Goal: Transaction & Acquisition: Purchase product/service

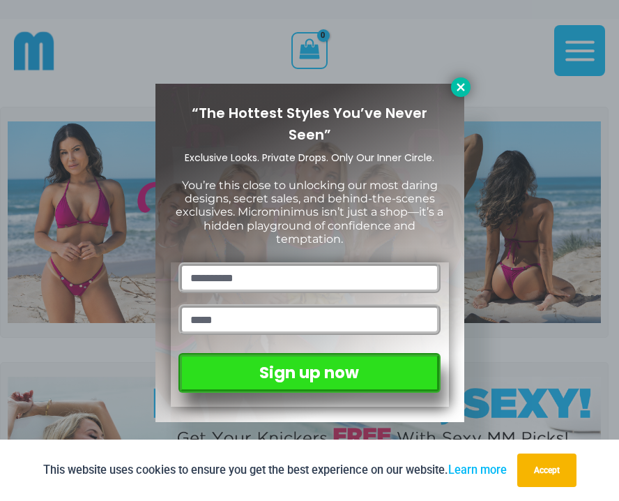
click at [462, 91] on icon at bounding box center [461, 87] width 13 height 13
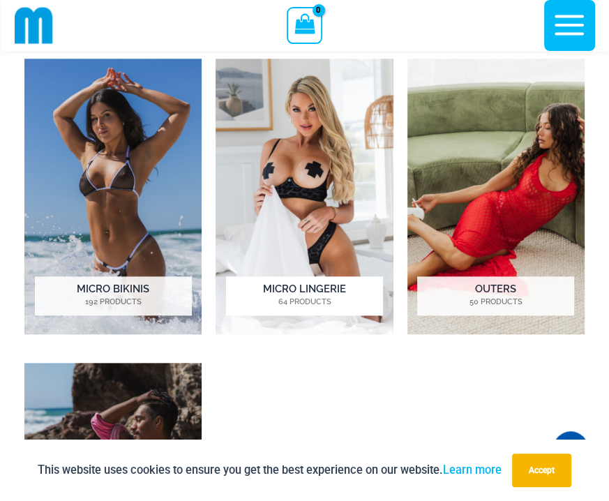
scroll to position [828, 0]
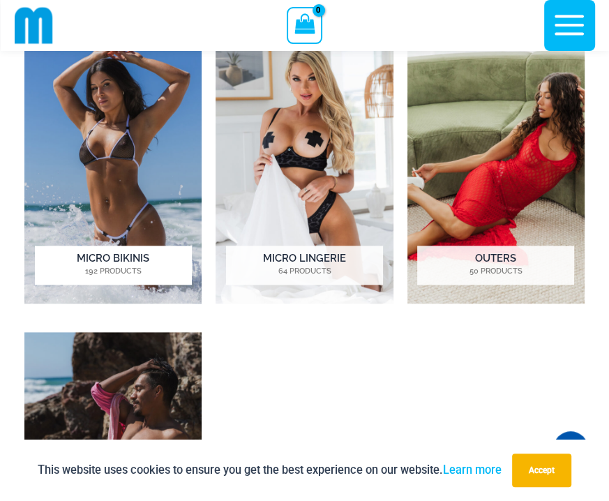
click at [169, 123] on img "Visit product category Micro Bikinis" at bounding box center [112, 165] width 177 height 275
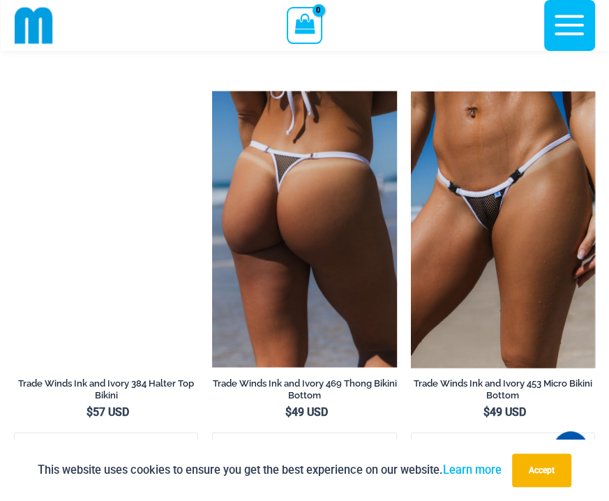
scroll to position [1591, 0]
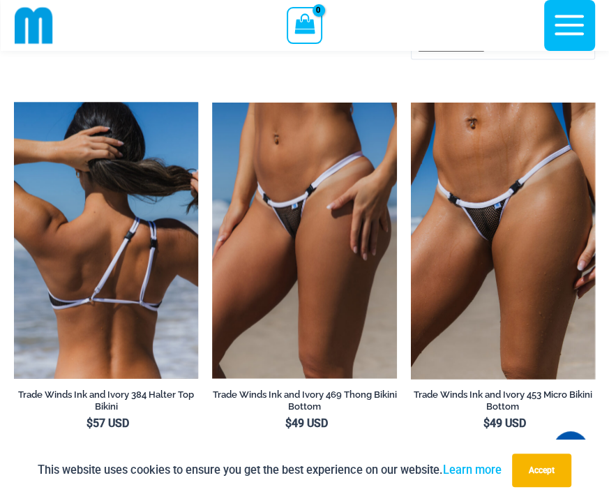
click at [188, 223] on img at bounding box center [106, 240] width 184 height 276
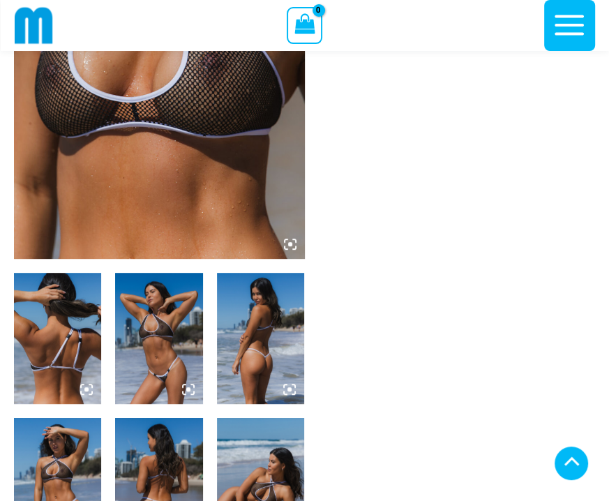
click at [187, 390] on icon at bounding box center [188, 389] width 4 height 4
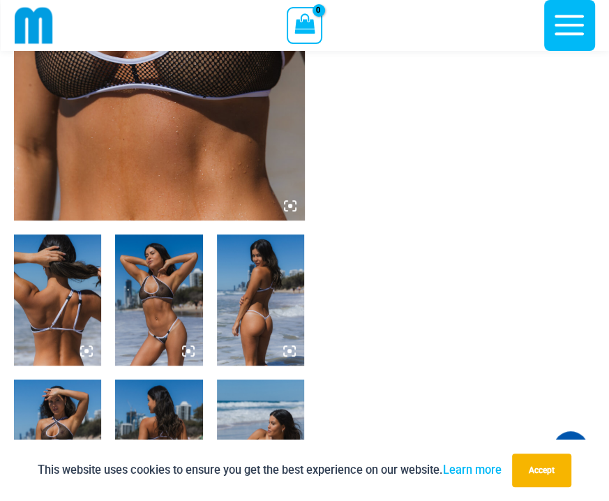
scroll to position [335, 0]
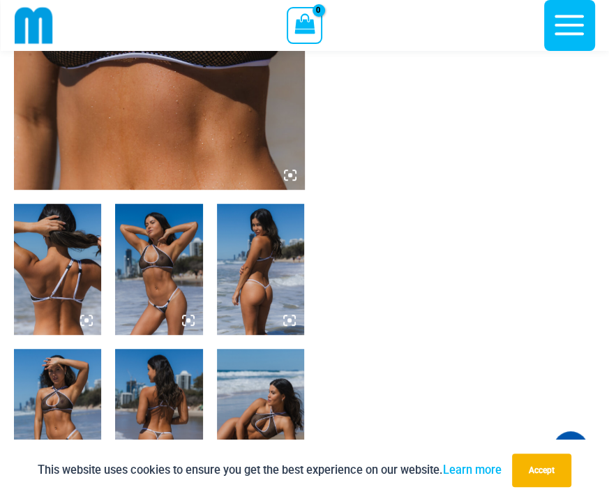
click at [184, 317] on icon at bounding box center [188, 320] width 13 height 13
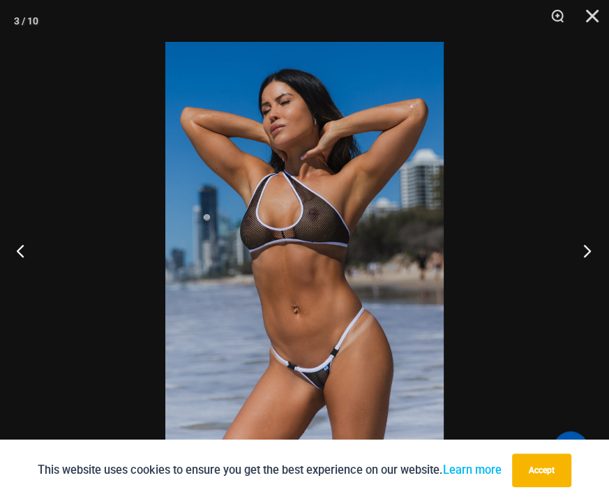
click at [577, 250] on button "Next" at bounding box center [582, 250] width 52 height 70
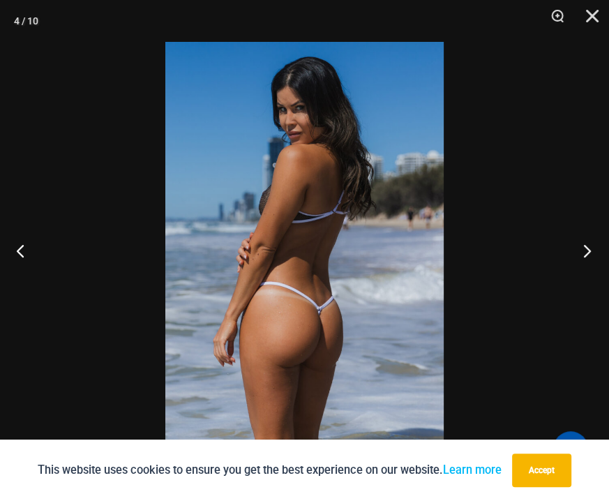
click at [582, 248] on button "Next" at bounding box center [582, 250] width 52 height 70
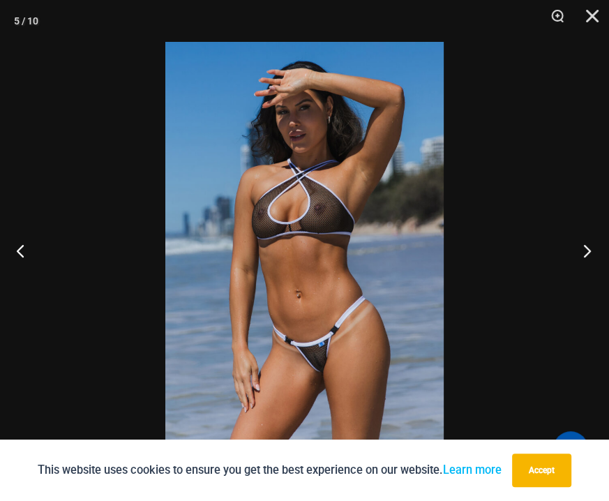
click at [583, 248] on button "Next" at bounding box center [582, 250] width 52 height 70
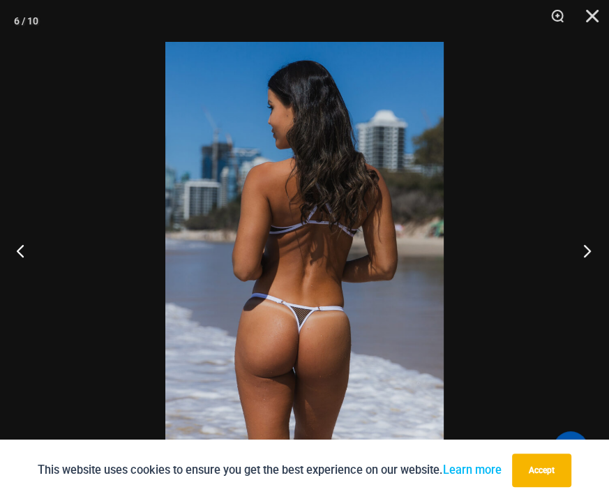
click at [586, 259] on button "Next" at bounding box center [582, 250] width 52 height 70
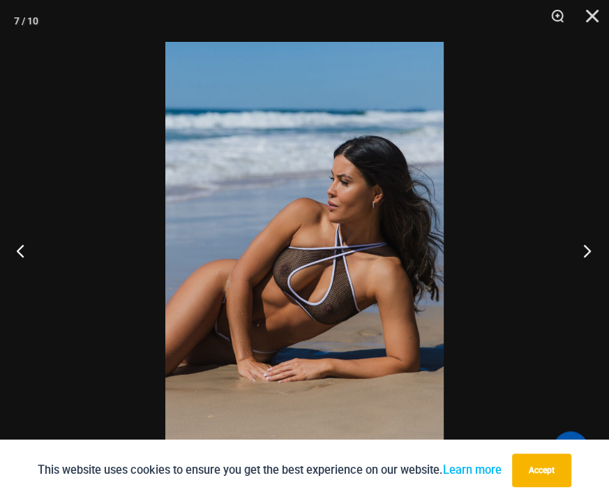
click at [586, 259] on button "Next" at bounding box center [582, 250] width 52 height 70
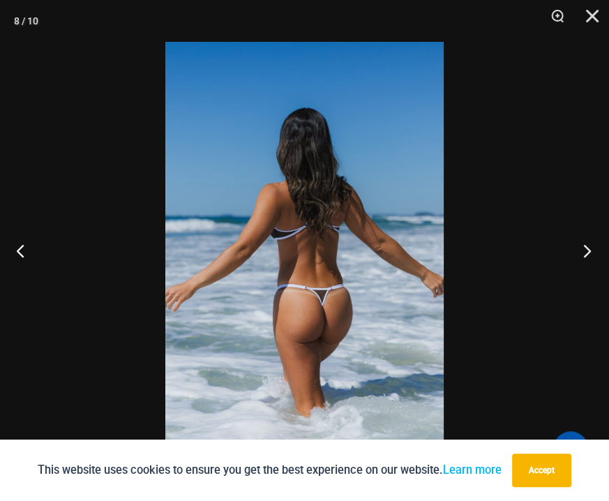
click at [586, 259] on button "Next" at bounding box center [582, 250] width 52 height 70
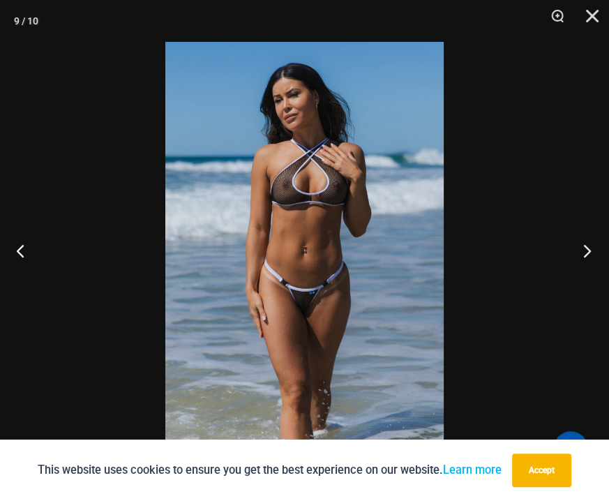
click at [586, 259] on button "Next" at bounding box center [582, 250] width 52 height 70
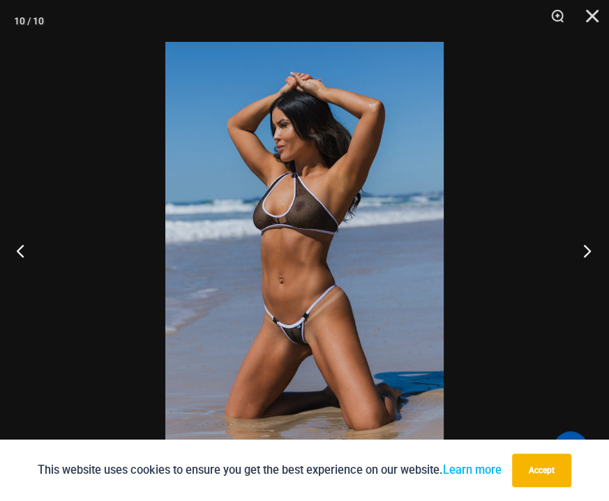
click at [586, 259] on button "Next" at bounding box center [582, 250] width 52 height 70
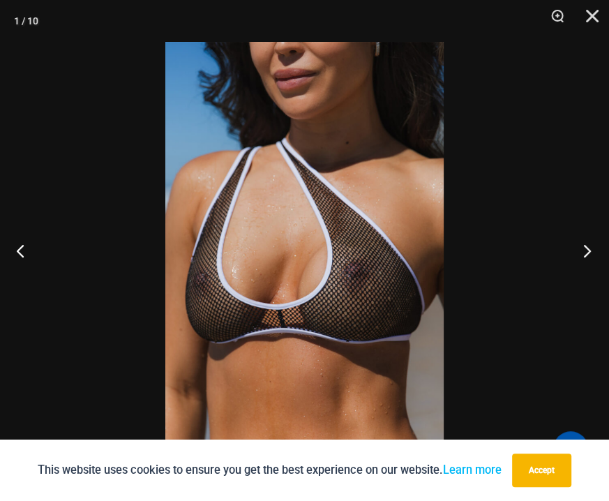
click at [586, 259] on button "Next" at bounding box center [582, 250] width 52 height 70
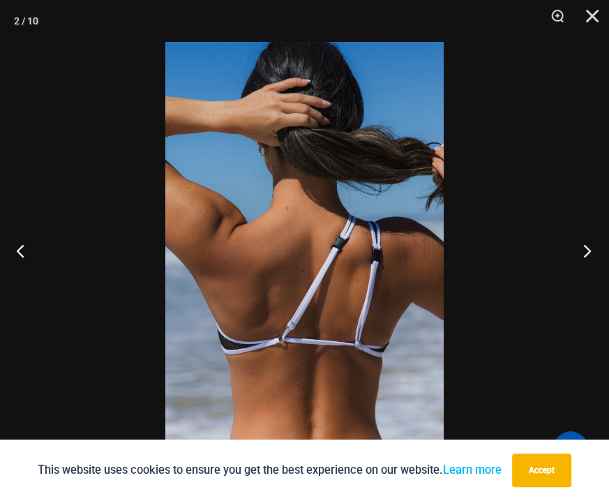
click at [586, 259] on button "Next" at bounding box center [582, 250] width 52 height 70
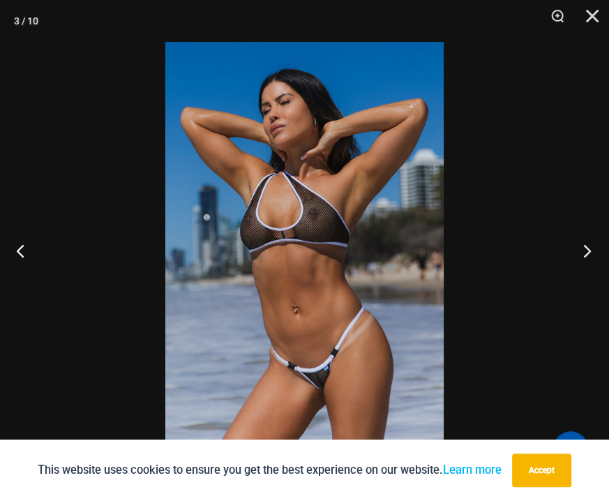
click at [586, 259] on button "Next" at bounding box center [582, 250] width 52 height 70
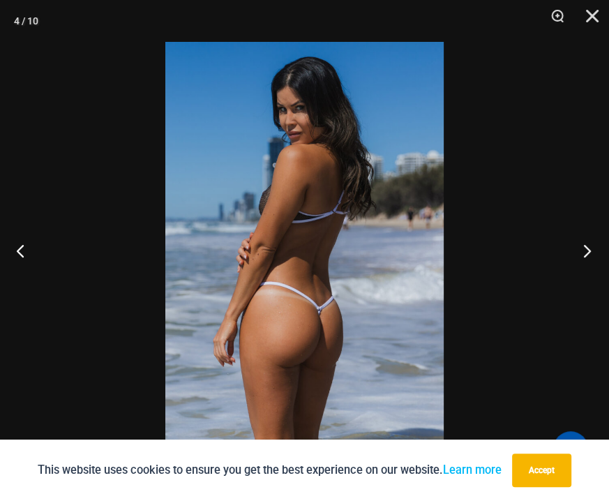
click at [586, 259] on button "Next" at bounding box center [582, 250] width 52 height 70
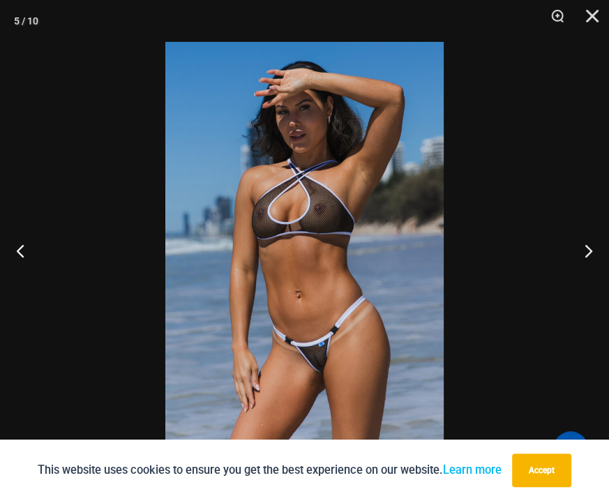
click at [533, 259] on div at bounding box center [304, 250] width 609 height 501
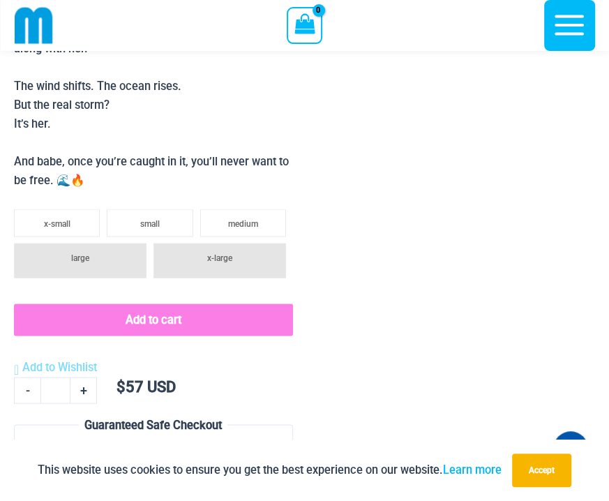
scroll to position [1520, 0]
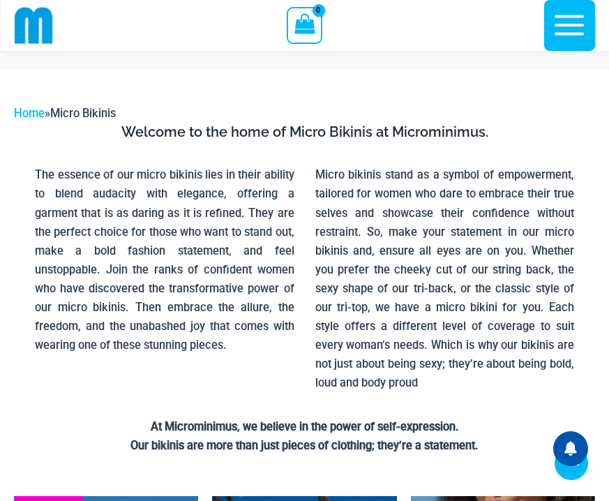
scroll to position [1671, 0]
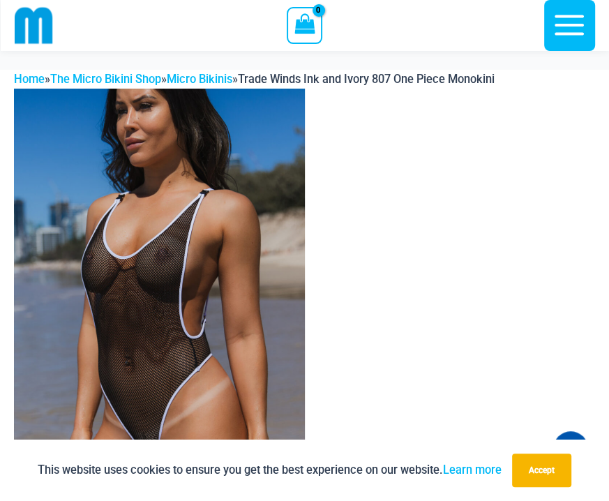
scroll to position [266, 0]
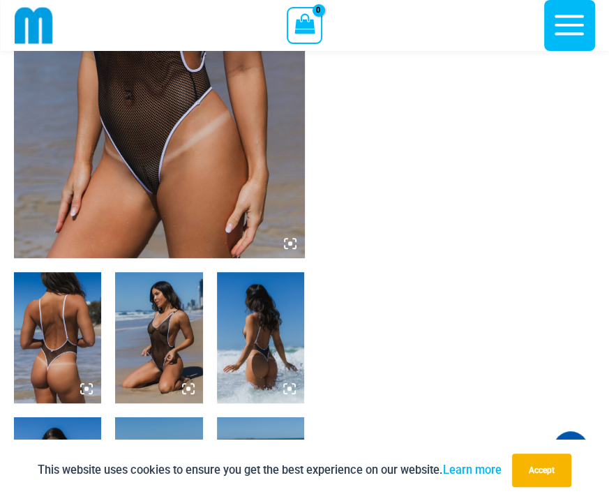
click at [293, 245] on icon at bounding box center [290, 243] width 13 height 13
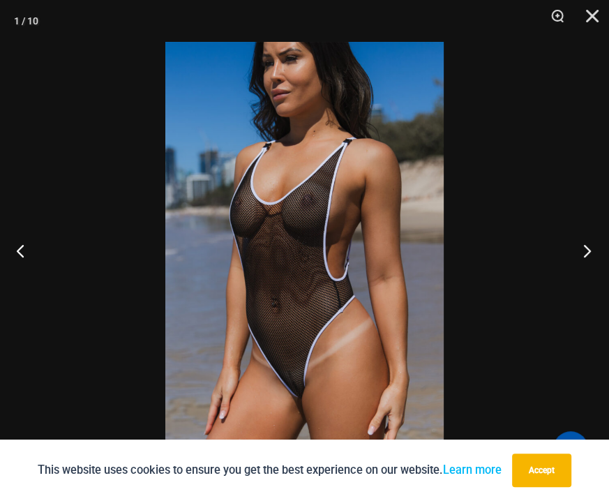
click at [583, 249] on button "Next" at bounding box center [582, 250] width 52 height 70
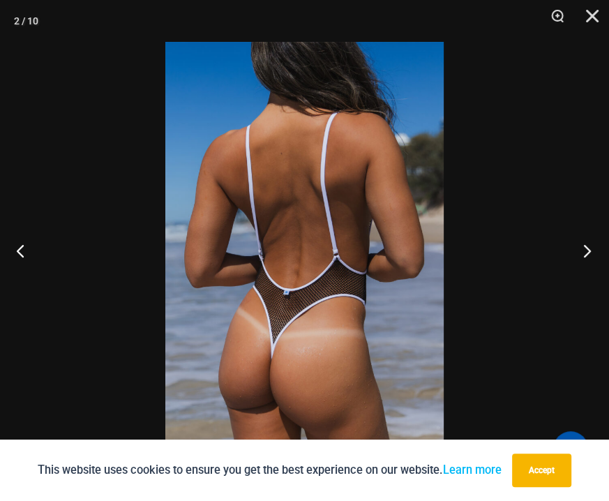
click at [584, 253] on button "Next" at bounding box center [582, 250] width 52 height 70
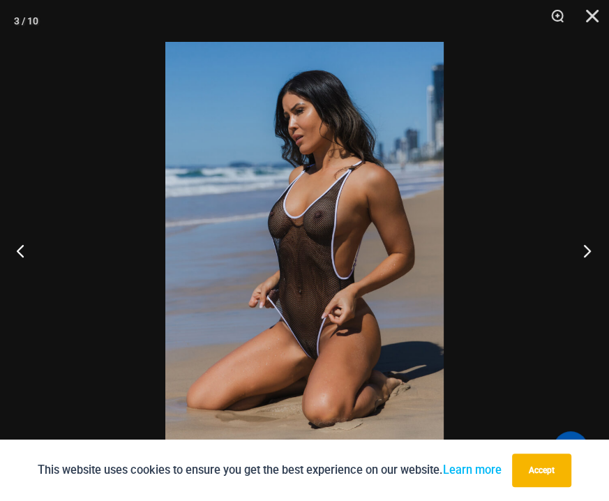
click at [588, 253] on button "Next" at bounding box center [582, 250] width 52 height 70
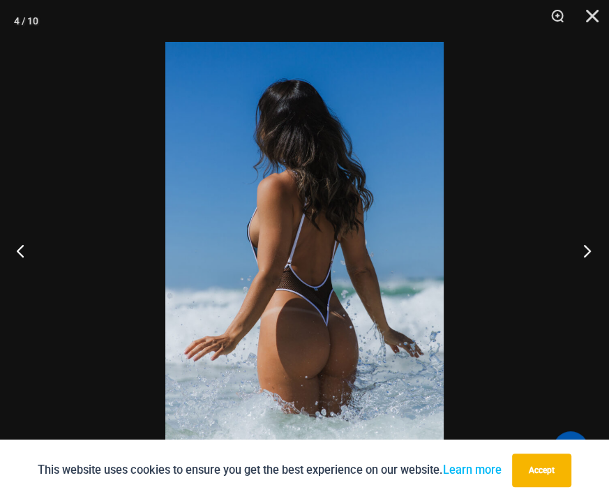
click at [582, 252] on button "Next" at bounding box center [582, 250] width 52 height 70
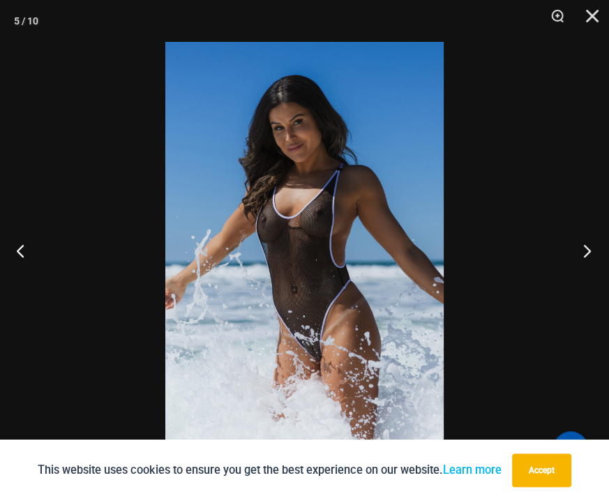
click at [585, 249] on button "Next" at bounding box center [582, 250] width 52 height 70
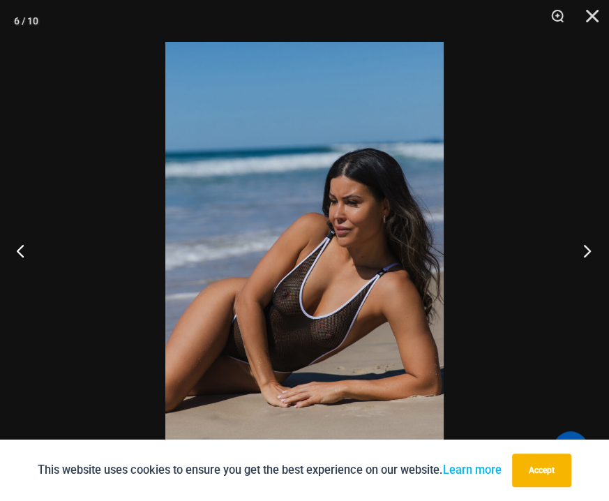
click at [581, 252] on button "Next" at bounding box center [582, 250] width 52 height 70
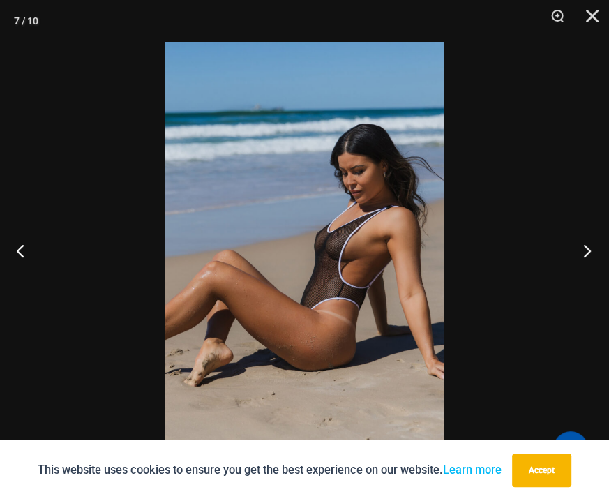
click at [580, 250] on button "Next" at bounding box center [582, 250] width 52 height 70
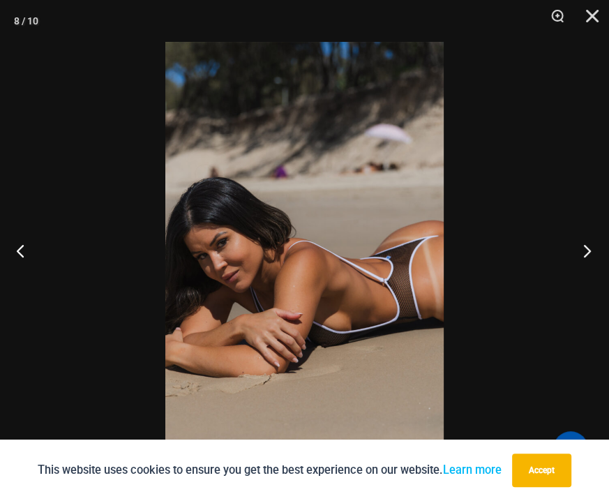
click at [577, 256] on button "Next" at bounding box center [582, 250] width 52 height 70
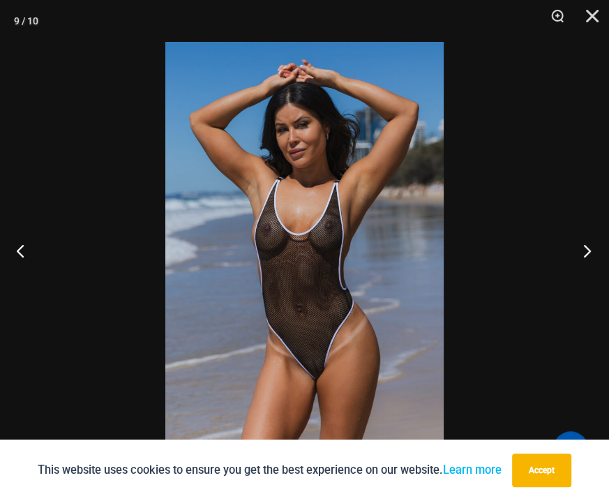
click at [577, 256] on button "Next" at bounding box center [582, 250] width 52 height 70
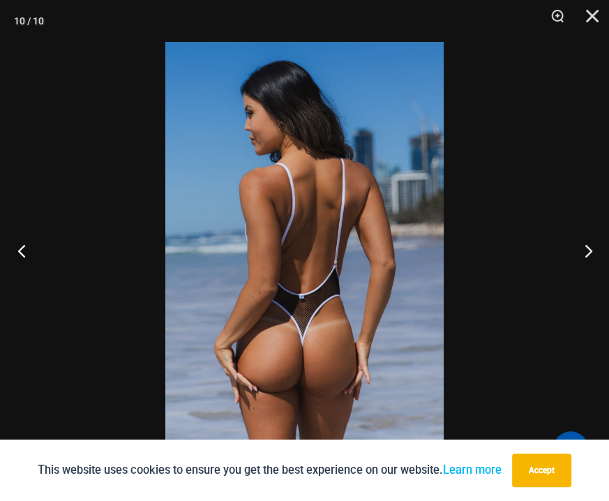
click at [24, 253] on button "Previous" at bounding box center [26, 250] width 52 height 70
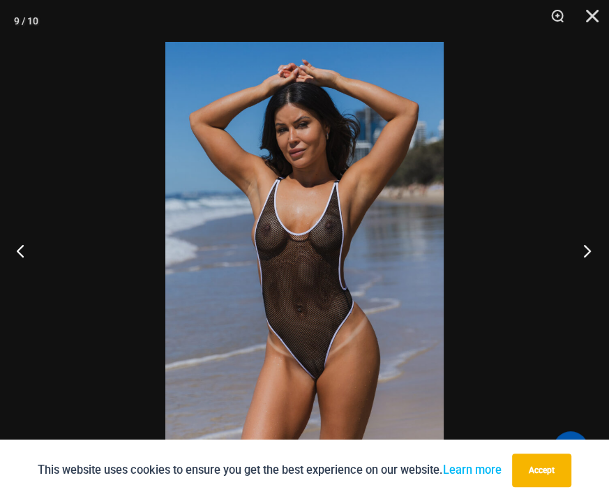
click at [581, 264] on button "Next" at bounding box center [582, 250] width 52 height 70
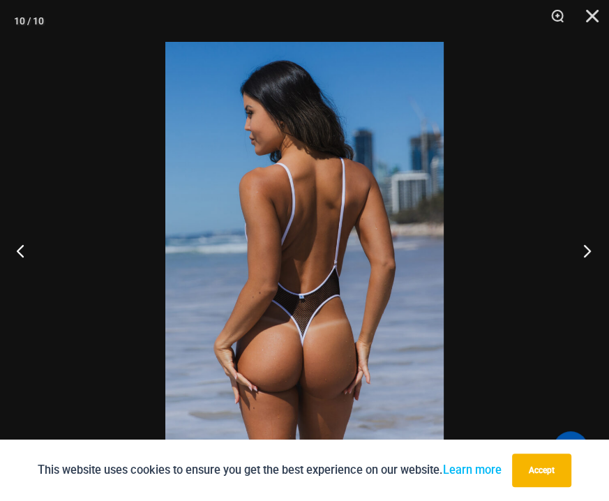
click at [587, 244] on button "Next" at bounding box center [582, 250] width 52 height 70
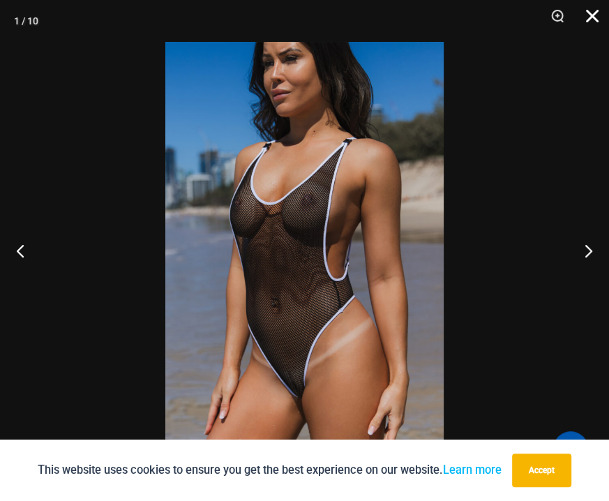
click at [597, 11] on button "Close" at bounding box center [587, 21] width 35 height 42
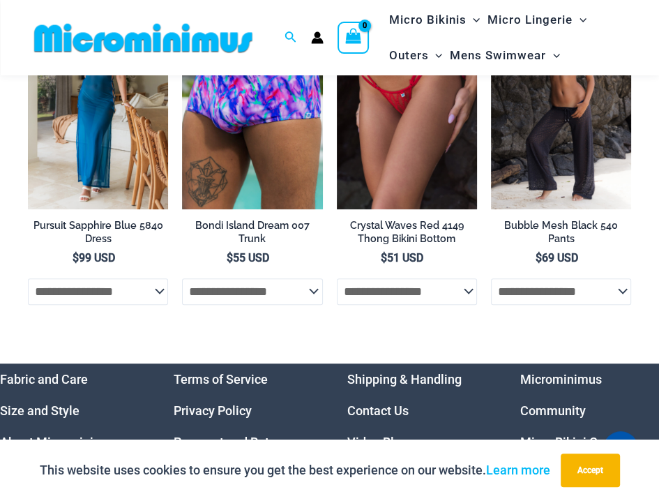
scroll to position [3393, 0]
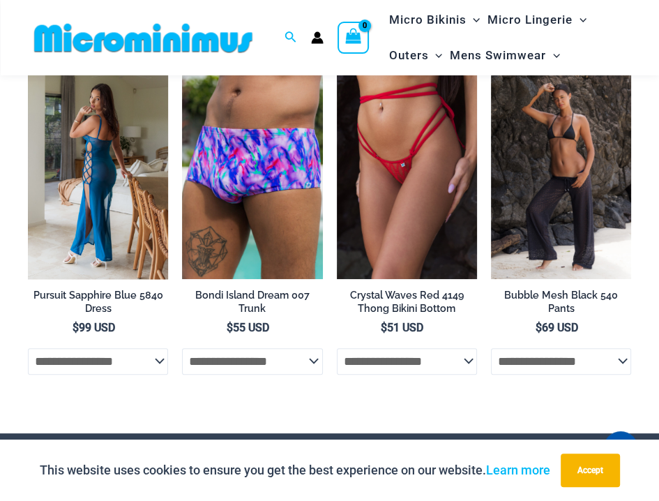
click at [105, 156] on img at bounding box center [98, 173] width 140 height 211
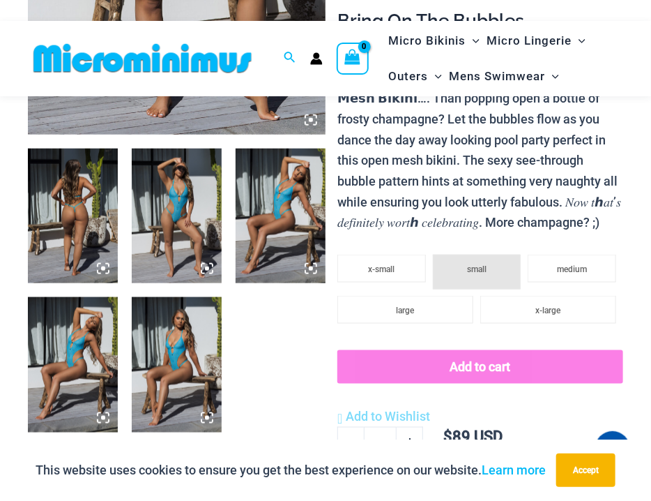
scroll to position [474, 0]
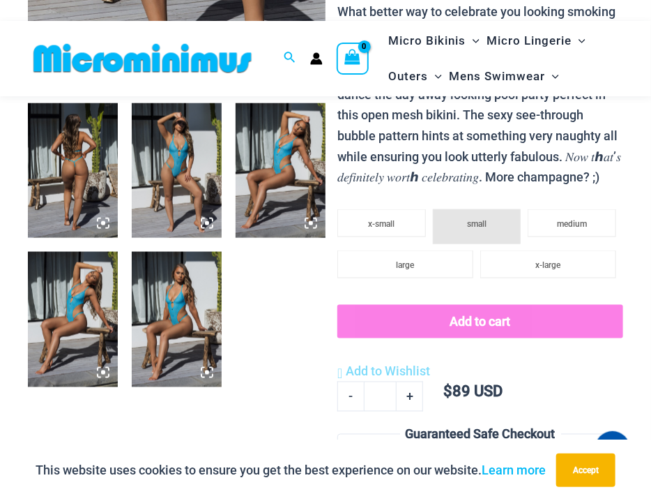
click at [102, 222] on icon at bounding box center [103, 223] width 4 height 4
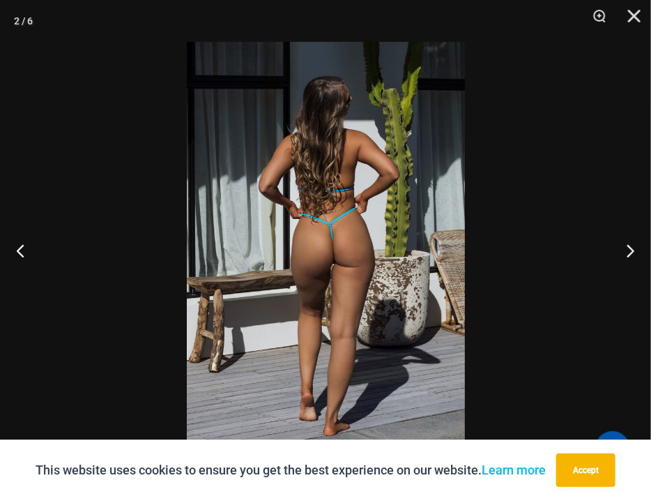
click at [368, 167] on img at bounding box center [326, 250] width 278 height 417
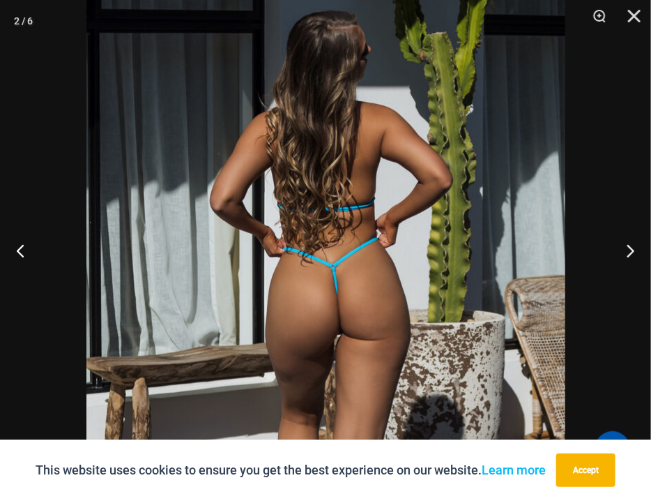
click at [366, 166] on img at bounding box center [325, 311] width 479 height 718
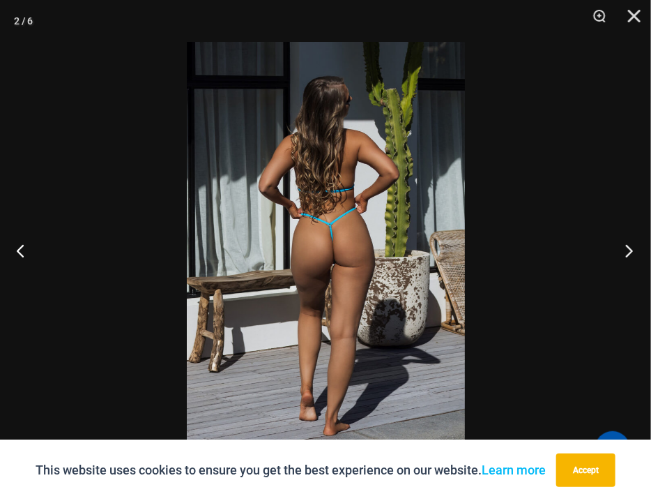
click at [608, 252] on button "Next" at bounding box center [625, 250] width 52 height 70
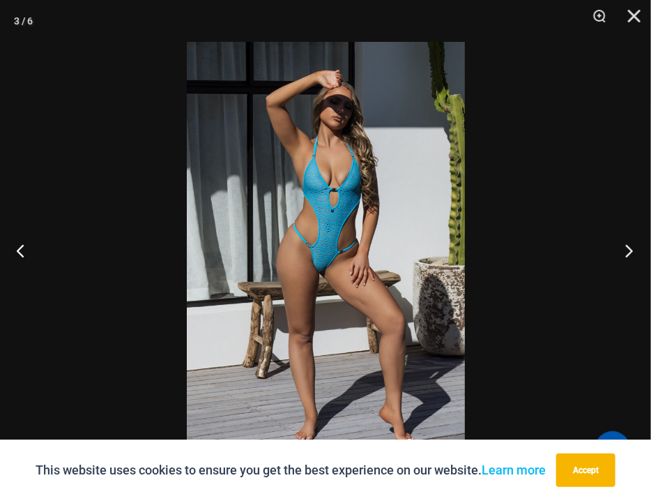
click at [608, 252] on button "Next" at bounding box center [625, 250] width 52 height 70
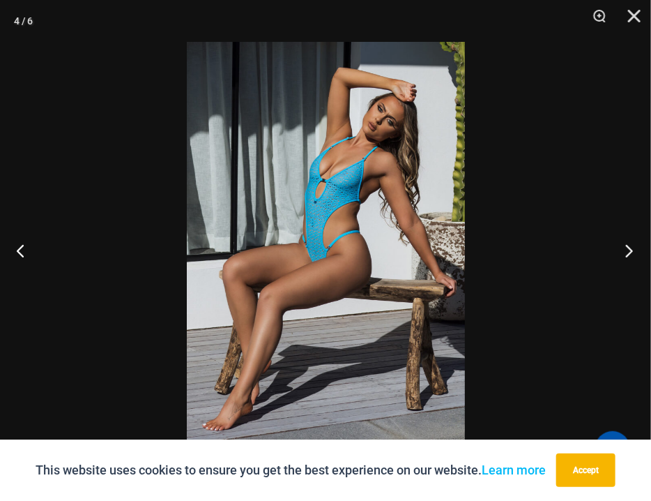
click at [608, 252] on button "Next" at bounding box center [625, 250] width 52 height 70
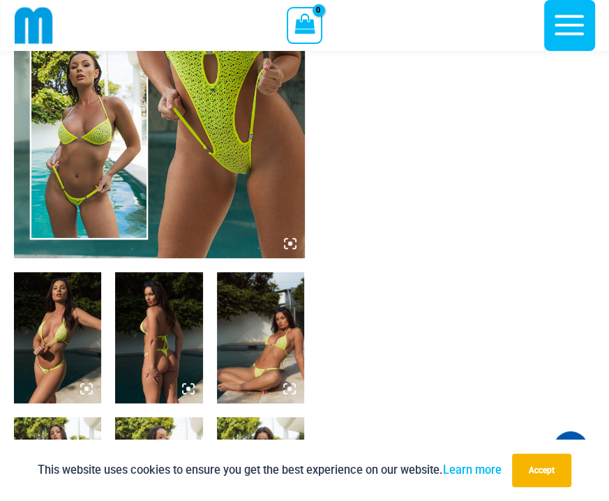
scroll to position [406, 0]
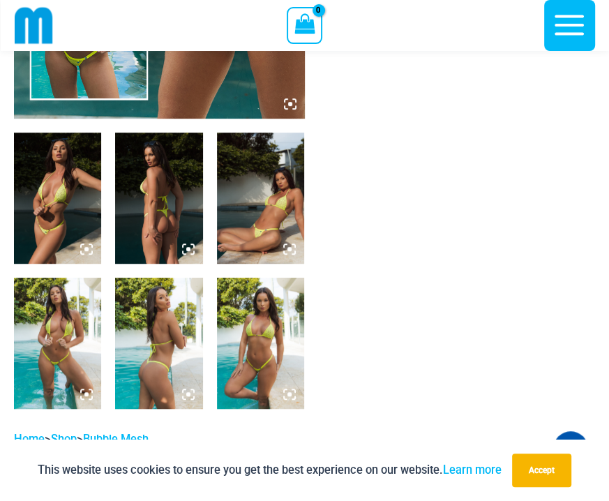
click at [84, 248] on icon at bounding box center [86, 249] width 13 height 13
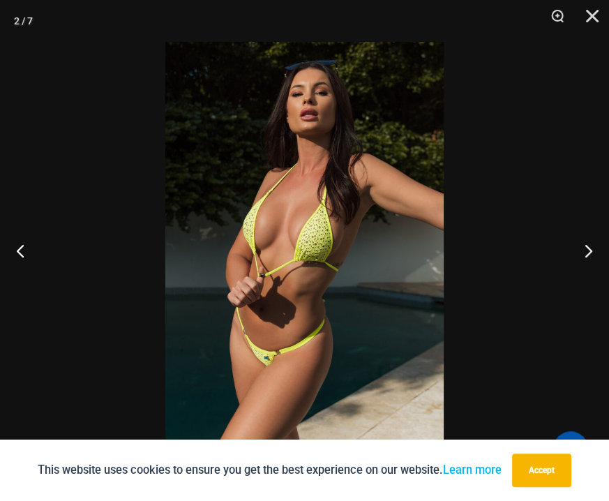
click at [257, 84] on img at bounding box center [304, 250] width 278 height 417
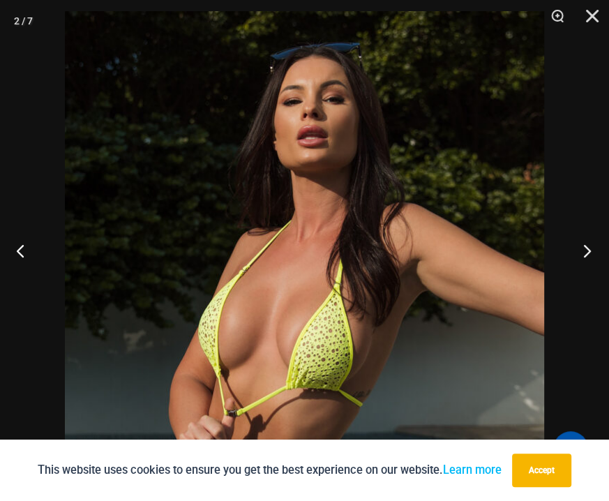
click at [586, 257] on button "Next" at bounding box center [582, 250] width 52 height 70
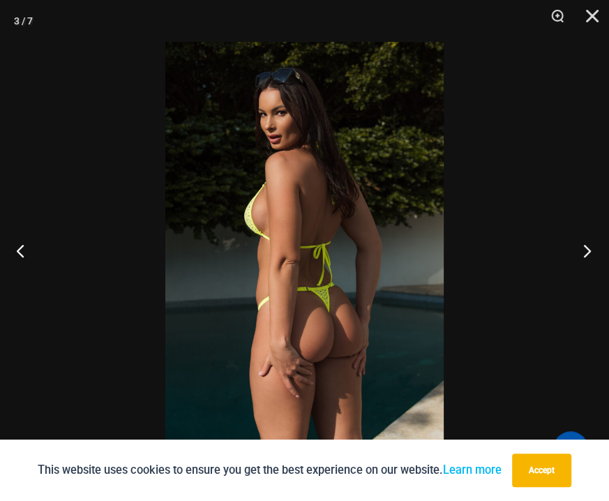
click at [583, 250] on button "Next" at bounding box center [582, 250] width 52 height 70
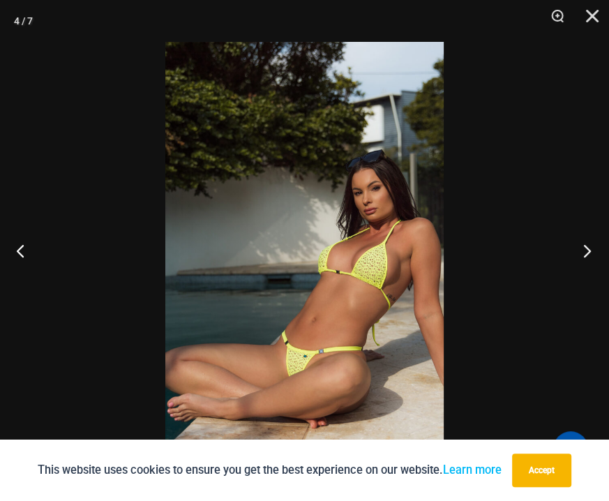
click at [583, 250] on button "Next" at bounding box center [582, 250] width 52 height 70
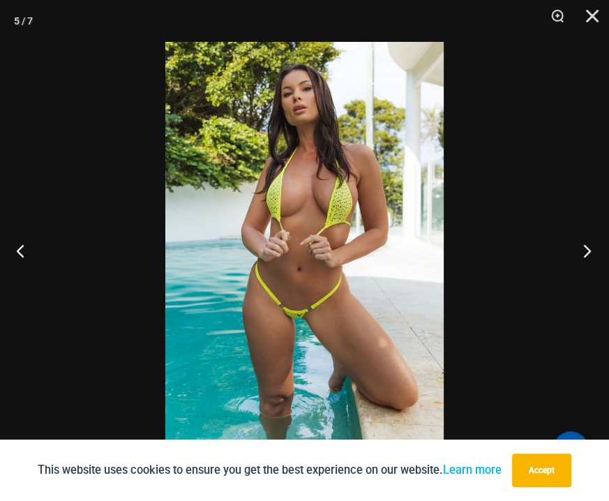
click at [579, 253] on button "Next" at bounding box center [582, 250] width 52 height 70
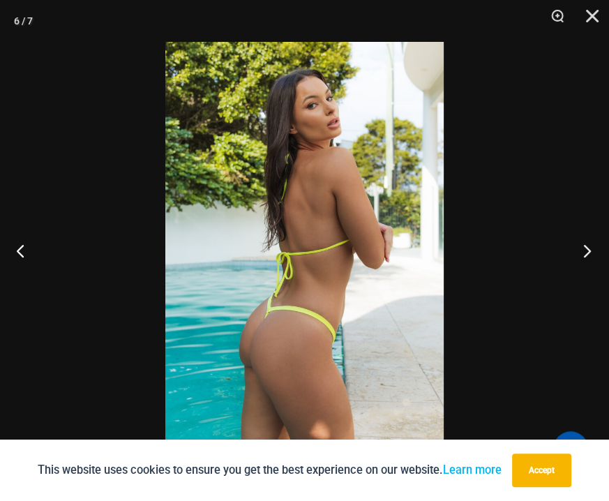
click at [578, 254] on button "Next" at bounding box center [582, 250] width 52 height 70
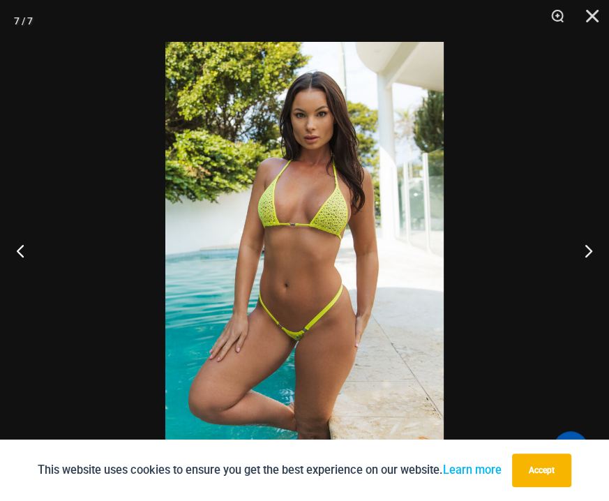
click at [529, 178] on div at bounding box center [304, 250] width 609 height 501
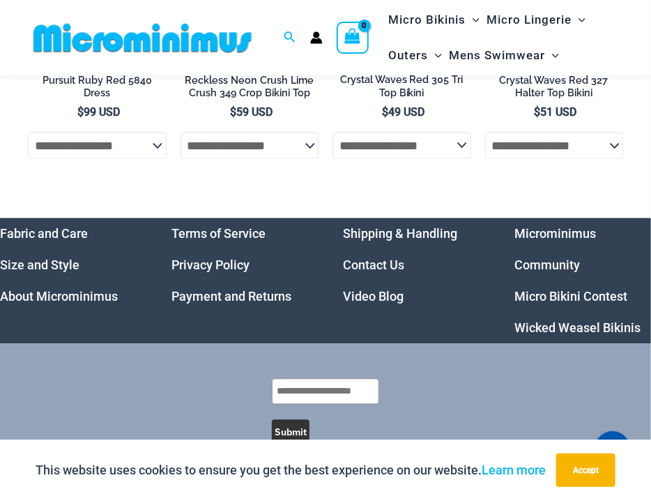
scroll to position [3821, 0]
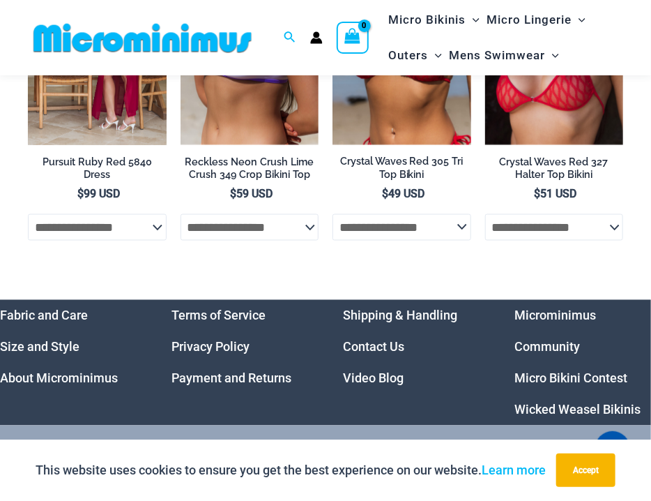
click at [154, 241] on select "**********" at bounding box center [97, 227] width 139 height 26
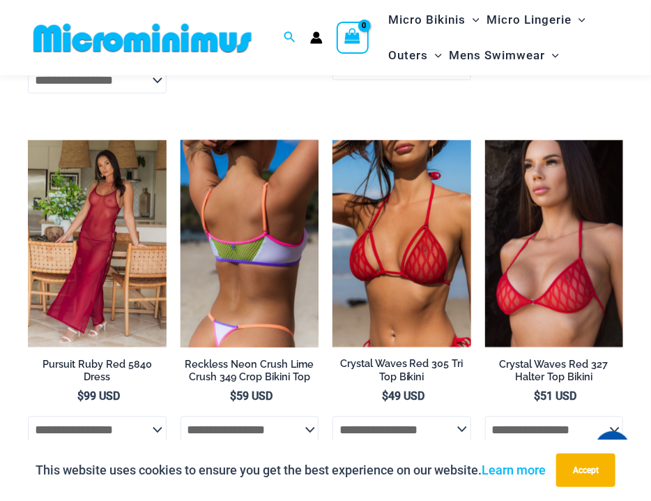
scroll to position [3618, 0]
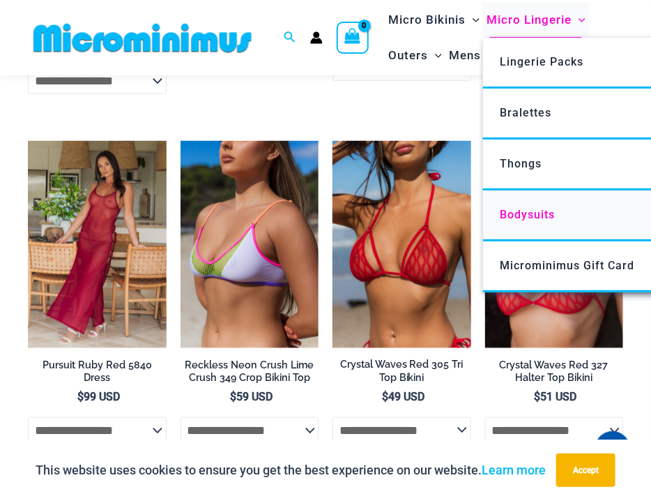
click at [530, 211] on span "Bodysuits" at bounding box center [527, 214] width 55 height 13
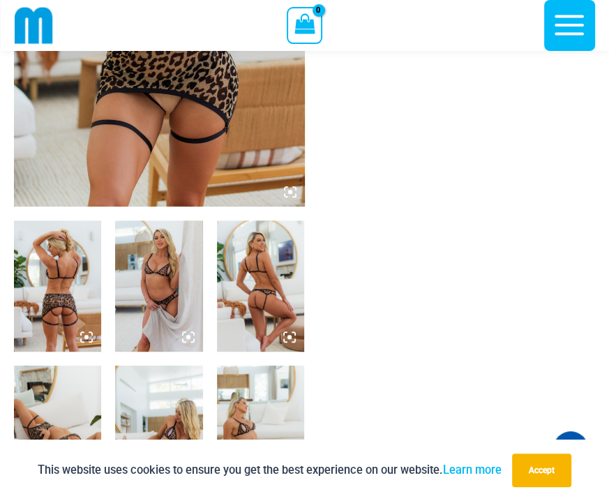
scroll to position [325, 0]
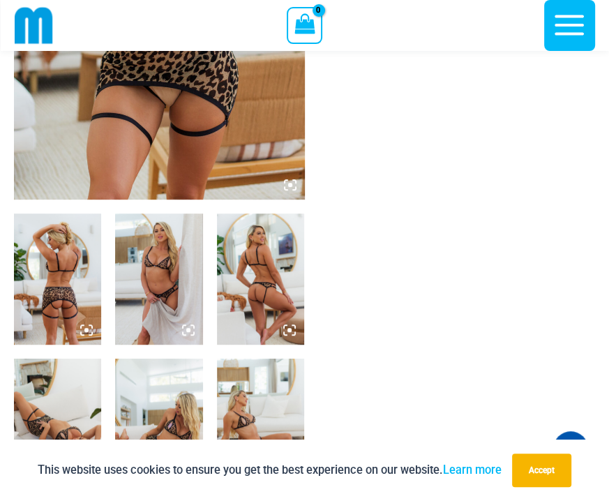
click at [73, 247] on img at bounding box center [57, 278] width 87 height 131
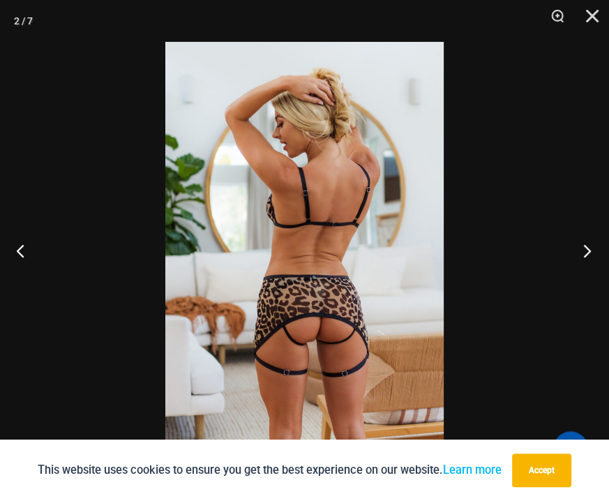
click at [583, 254] on button "Next" at bounding box center [582, 250] width 52 height 70
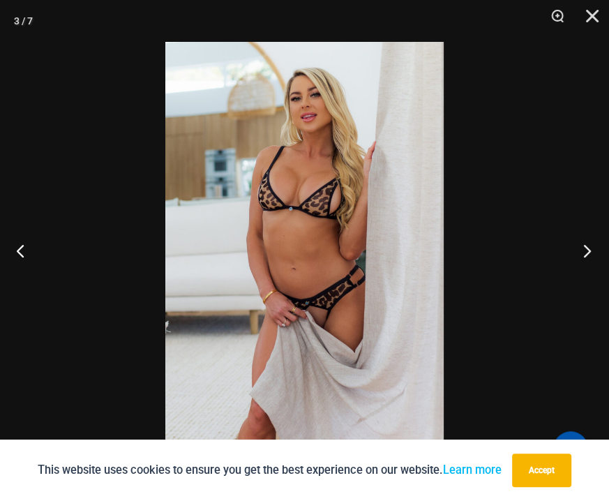
click at [583, 254] on button "Next" at bounding box center [582, 250] width 52 height 70
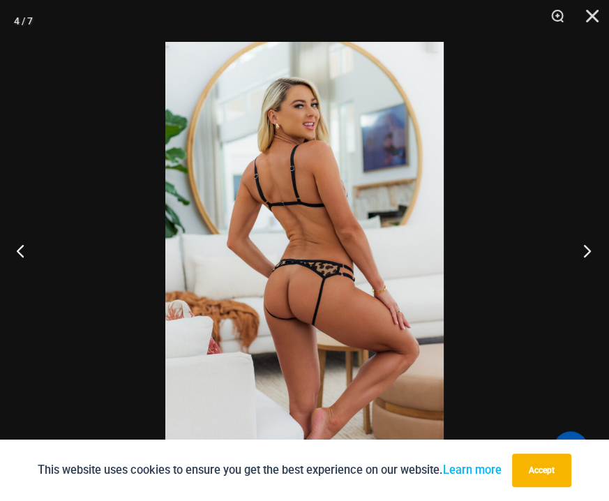
click at [583, 254] on button "Next" at bounding box center [582, 250] width 52 height 70
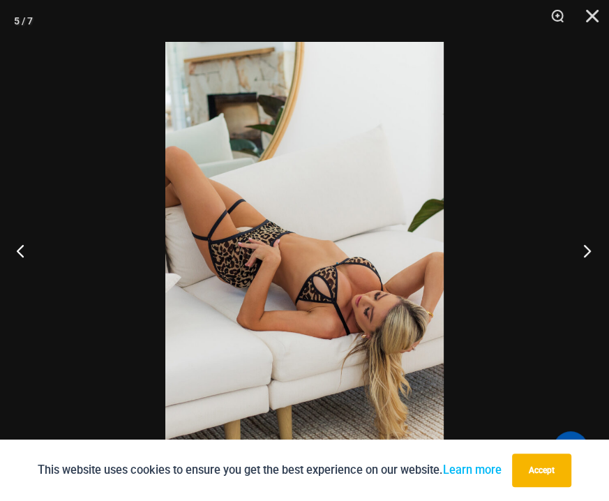
click at [583, 254] on button "Next" at bounding box center [582, 250] width 52 height 70
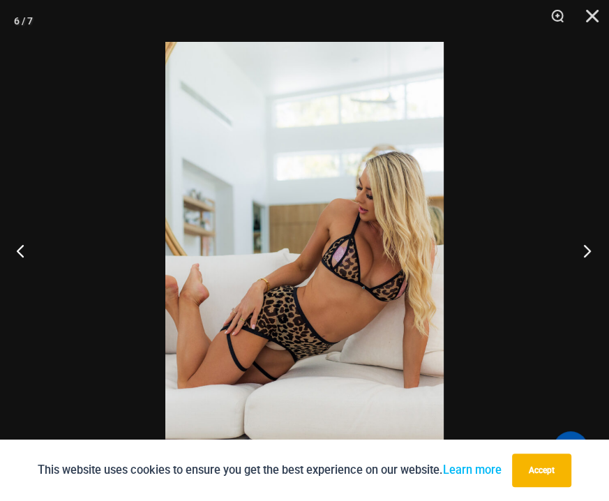
click at [583, 254] on button "Next" at bounding box center [582, 250] width 52 height 70
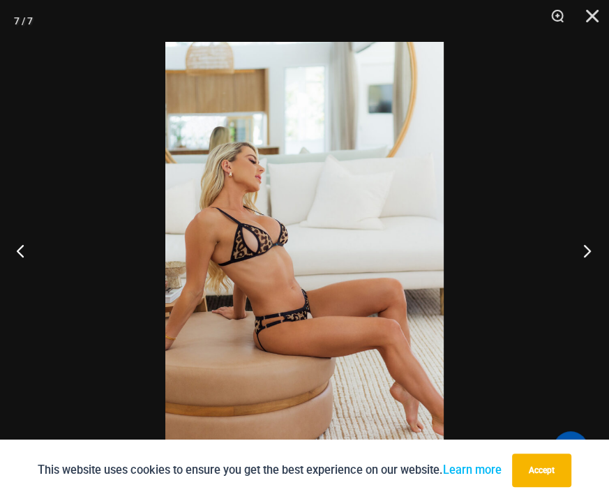
click at [583, 254] on button "Next" at bounding box center [582, 250] width 52 height 70
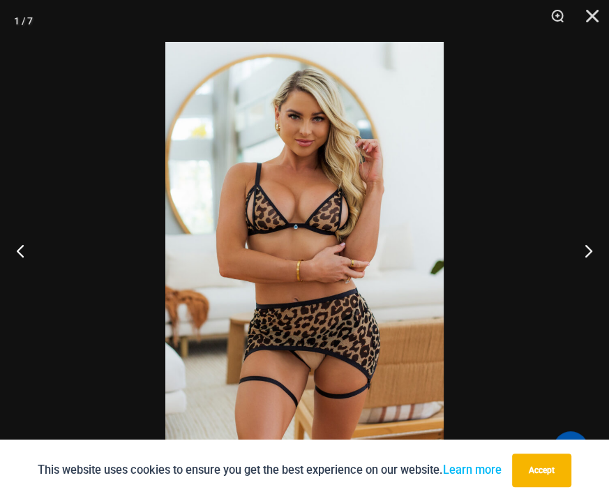
click at [551, 253] on div at bounding box center [304, 250] width 609 height 501
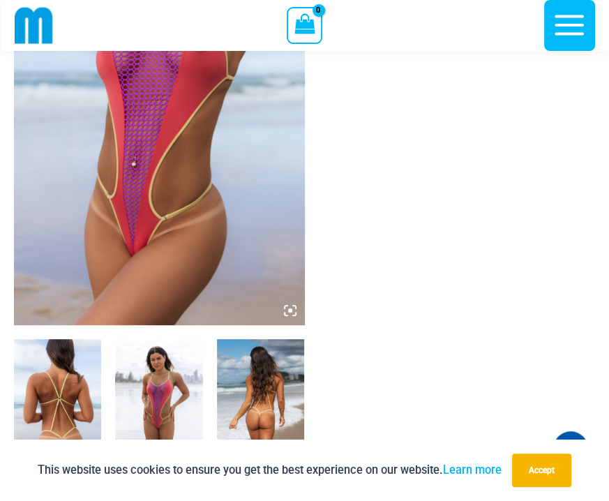
scroll to position [197, 0]
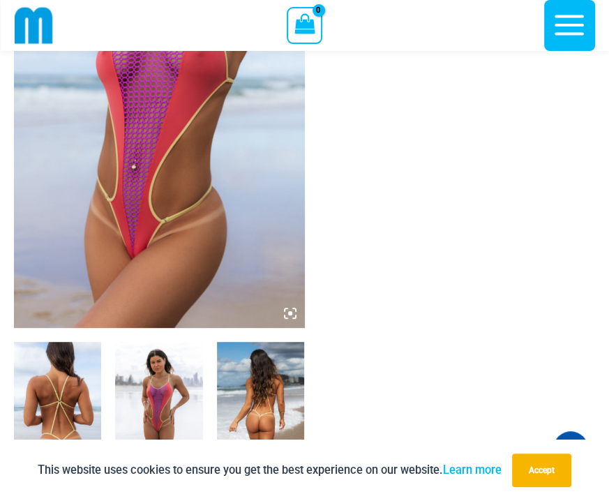
click at [291, 310] on icon at bounding box center [290, 313] width 13 height 13
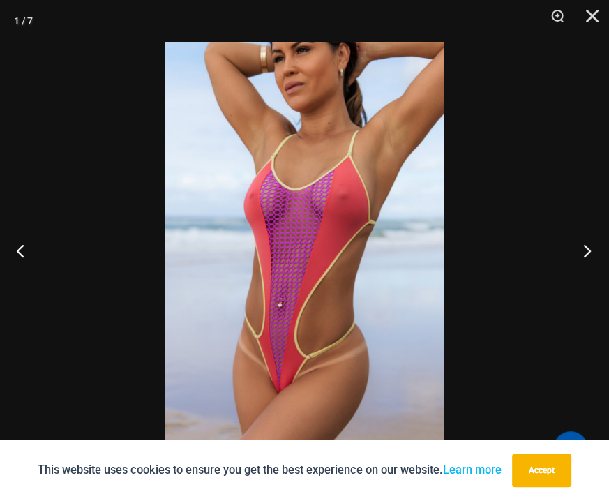
click at [591, 253] on button "Next" at bounding box center [582, 250] width 52 height 70
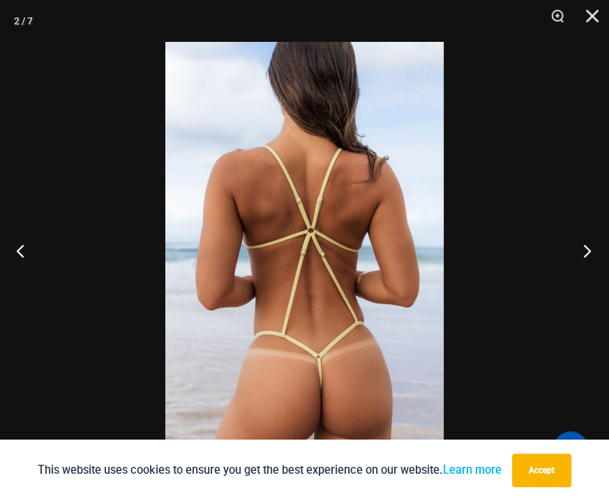
click at [584, 254] on button "Next" at bounding box center [582, 250] width 52 height 70
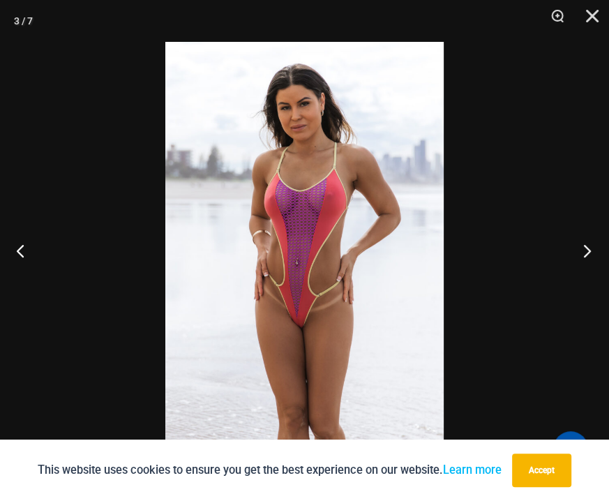
click at [583, 248] on button "Next" at bounding box center [582, 250] width 52 height 70
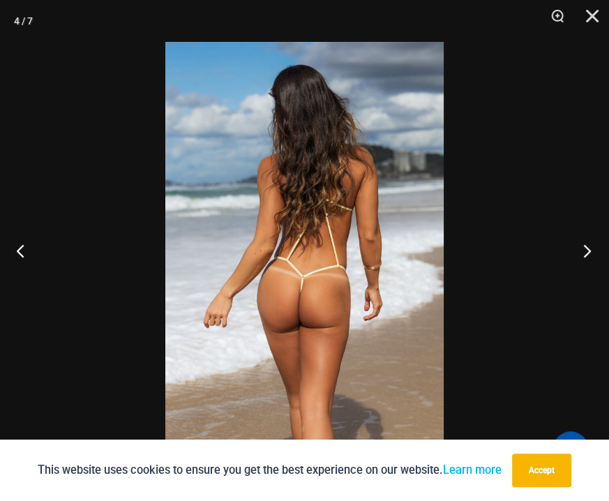
click at [578, 254] on button "Next" at bounding box center [582, 250] width 52 height 70
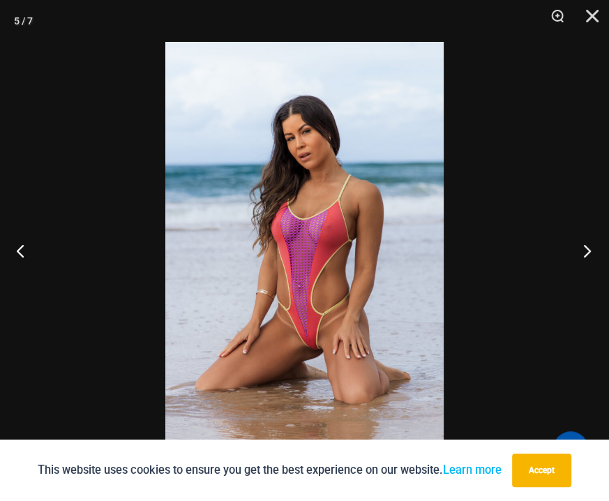
click at [591, 250] on button "Next" at bounding box center [582, 250] width 52 height 70
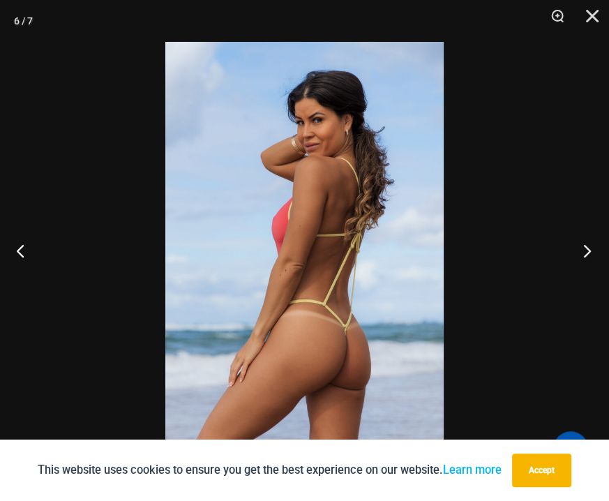
click at [581, 253] on button "Next" at bounding box center [582, 250] width 52 height 70
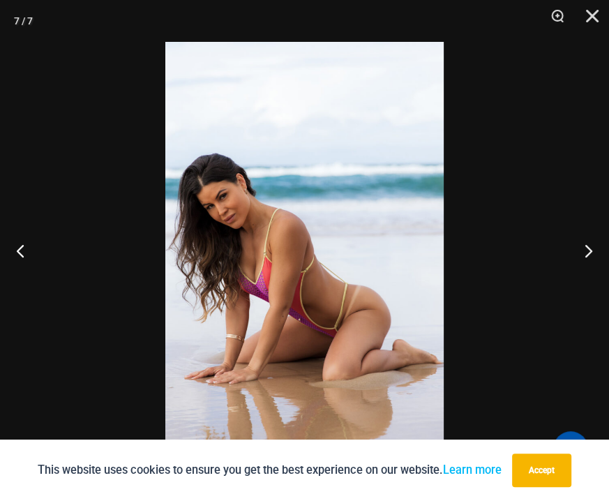
click at [489, 337] on div at bounding box center [304, 250] width 609 height 501
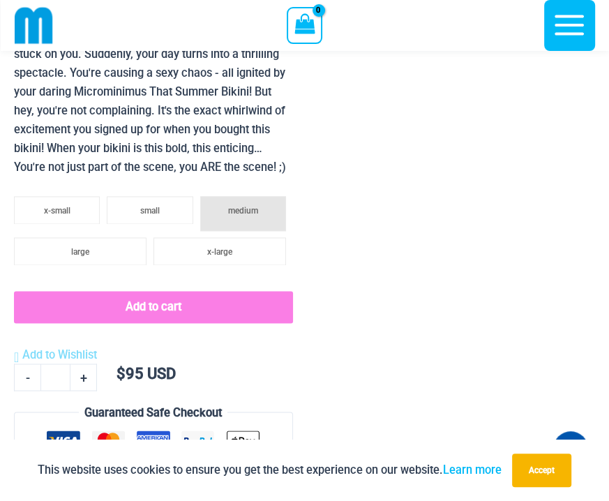
scroll to position [1521, 0]
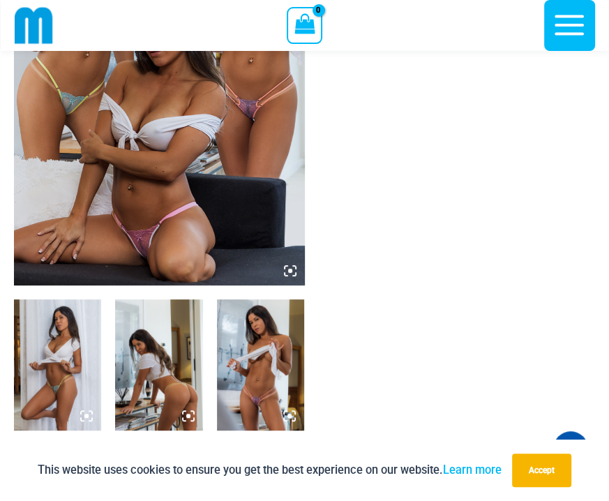
scroll to position [406, 0]
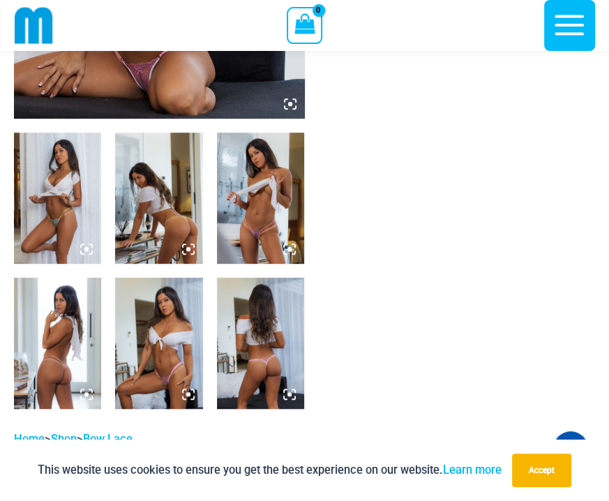
click at [287, 102] on icon at bounding box center [290, 104] width 13 height 13
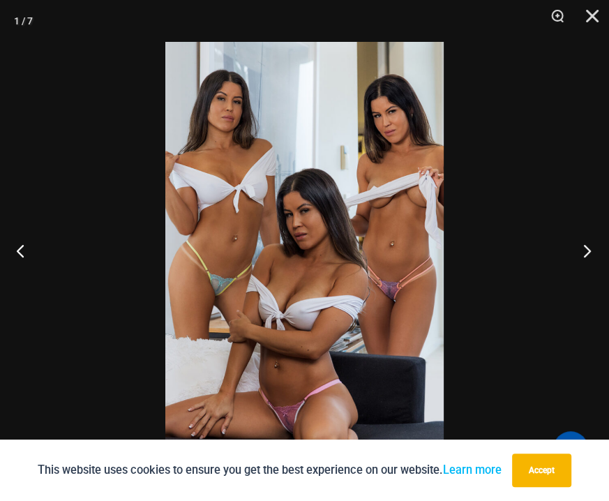
click at [584, 252] on button "Next" at bounding box center [582, 250] width 52 height 70
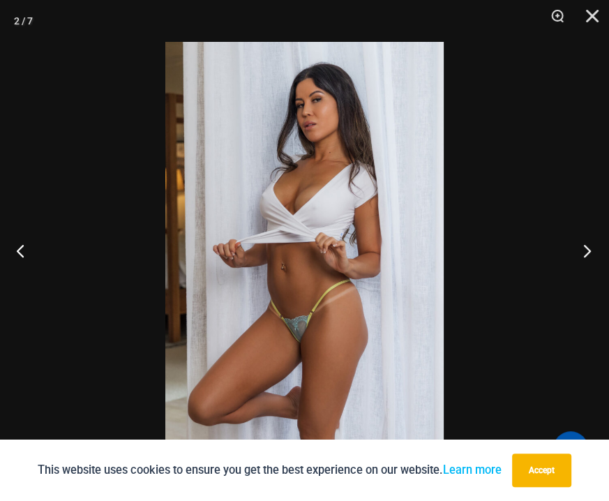
click at [584, 251] on button "Next" at bounding box center [582, 250] width 52 height 70
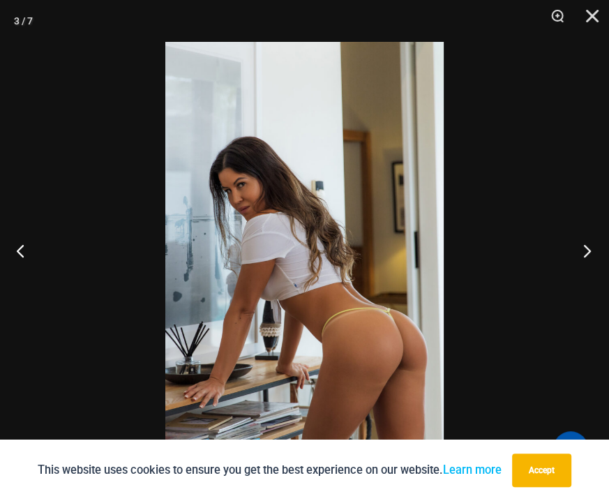
click at [580, 254] on button "Next" at bounding box center [582, 250] width 52 height 70
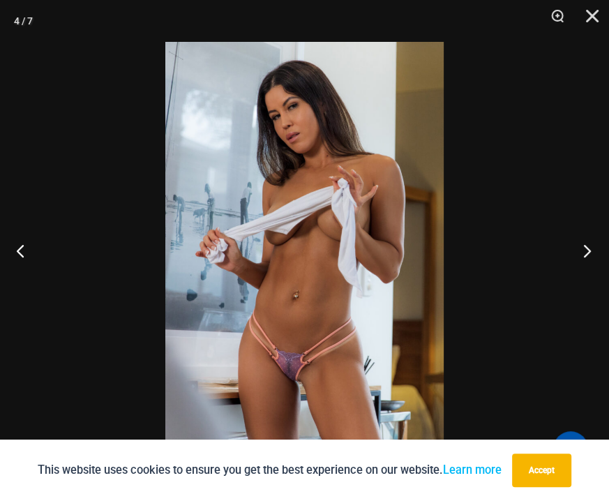
click at [585, 248] on button "Next" at bounding box center [582, 250] width 52 height 70
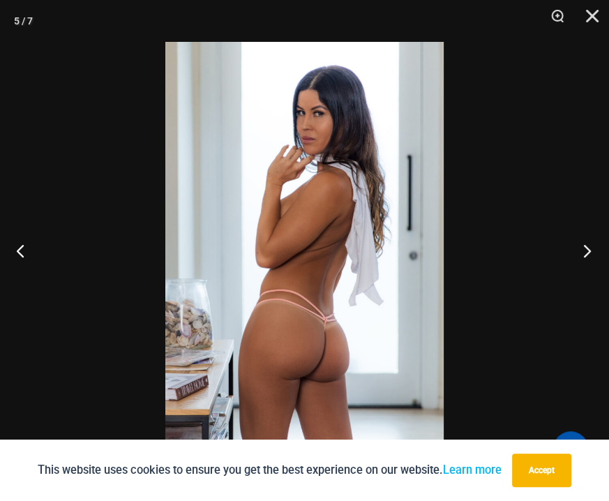
click at [586, 255] on button "Next" at bounding box center [582, 250] width 52 height 70
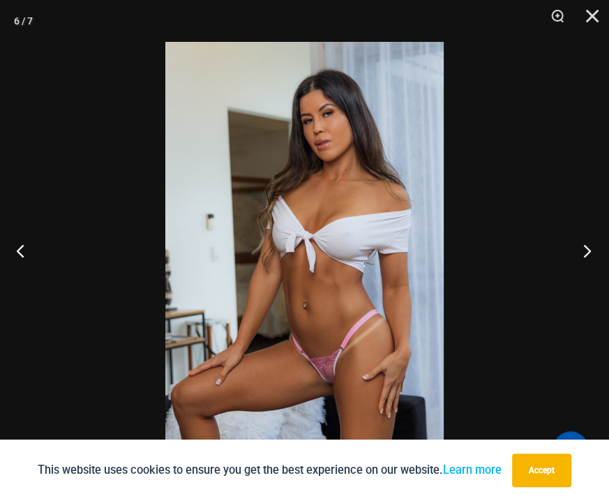
click at [579, 252] on button "Next" at bounding box center [582, 250] width 52 height 70
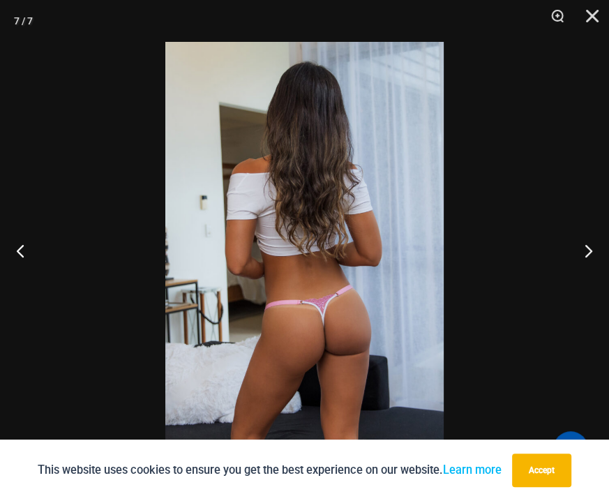
click at [549, 337] on div at bounding box center [304, 250] width 609 height 501
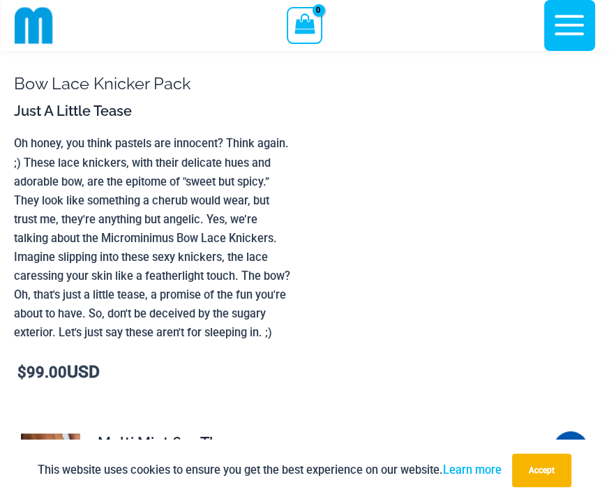
scroll to position [824, 0]
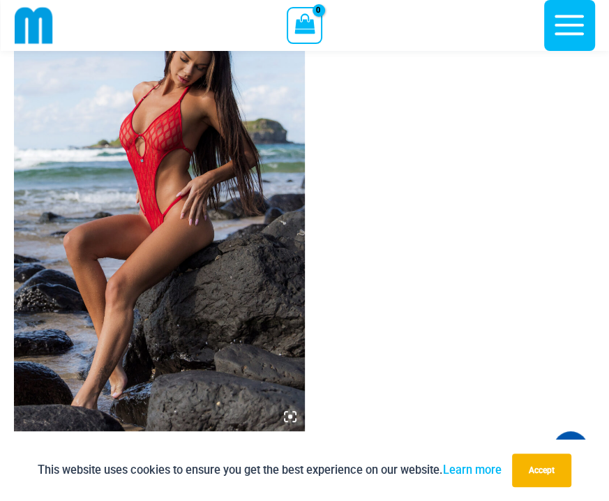
scroll to position [127, 0]
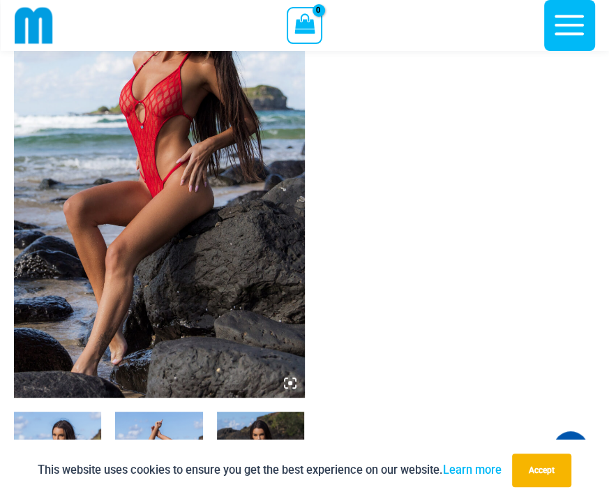
click at [291, 381] on icon at bounding box center [290, 383] width 13 height 13
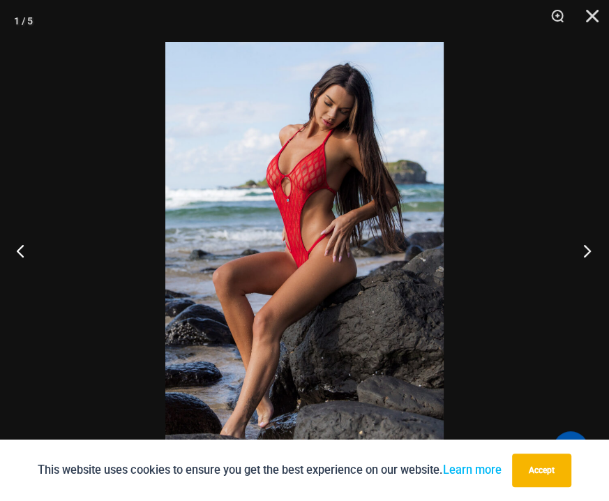
click at [593, 251] on button "Next" at bounding box center [582, 250] width 52 height 70
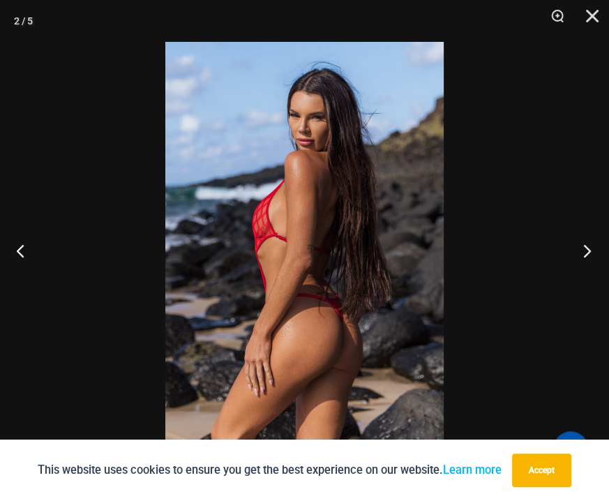
click at [593, 251] on button "Next" at bounding box center [582, 250] width 52 height 70
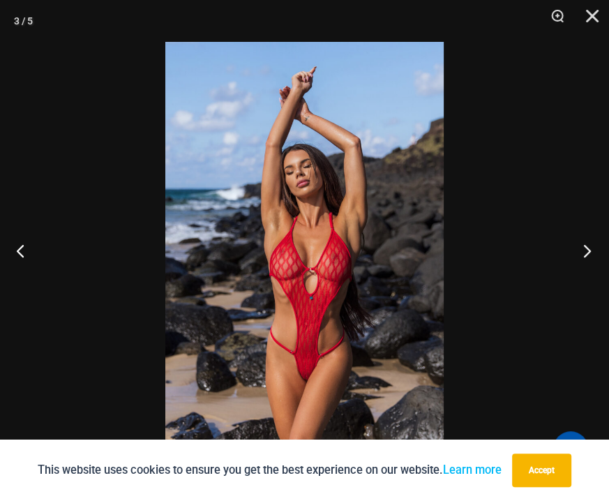
click at [587, 252] on button "Next" at bounding box center [582, 250] width 52 height 70
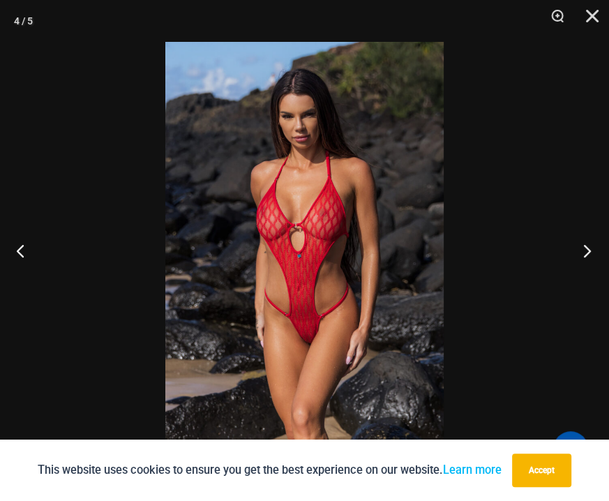
click at [587, 252] on button "Next" at bounding box center [582, 250] width 52 height 70
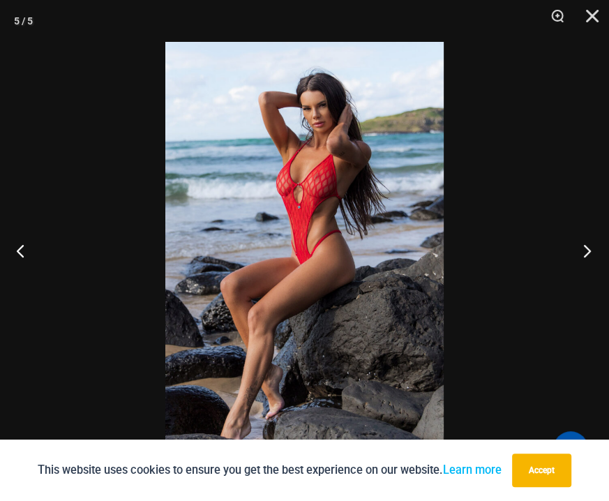
click at [587, 252] on button "Next" at bounding box center [582, 250] width 52 height 70
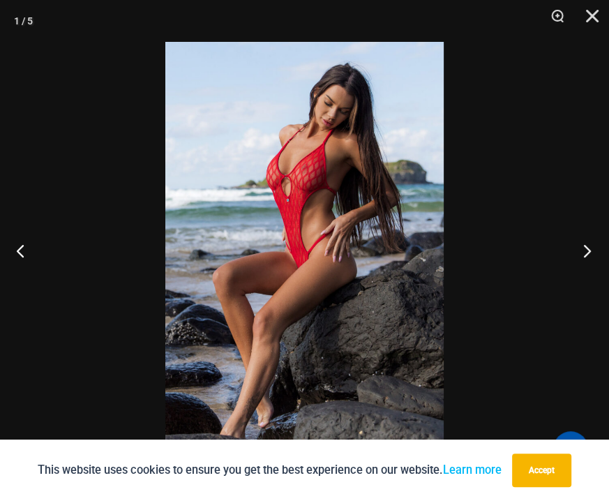
click at [587, 252] on button "Next" at bounding box center [582, 250] width 52 height 70
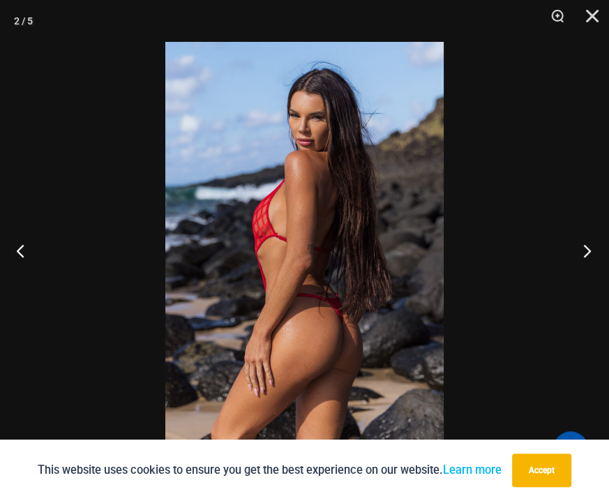
click at [587, 252] on button "Next" at bounding box center [582, 250] width 52 height 70
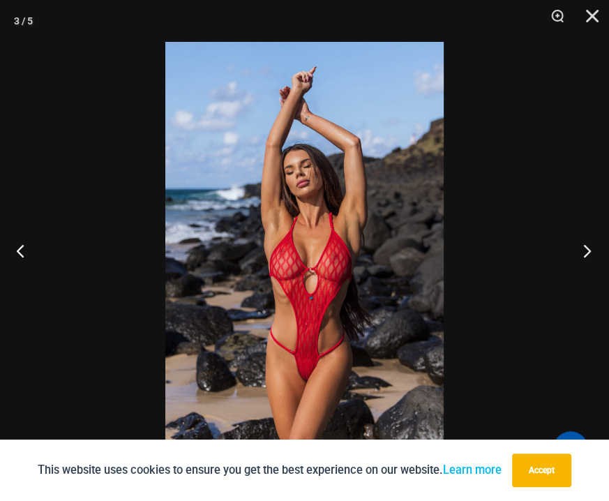
click at [587, 252] on button "Next" at bounding box center [582, 250] width 52 height 70
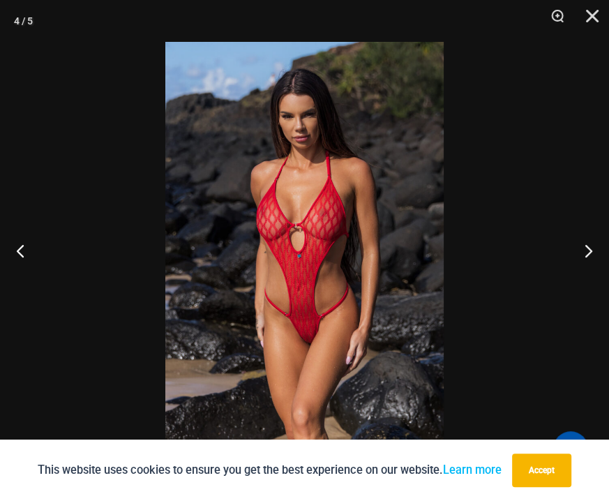
click at [545, 235] on div at bounding box center [304, 250] width 609 height 501
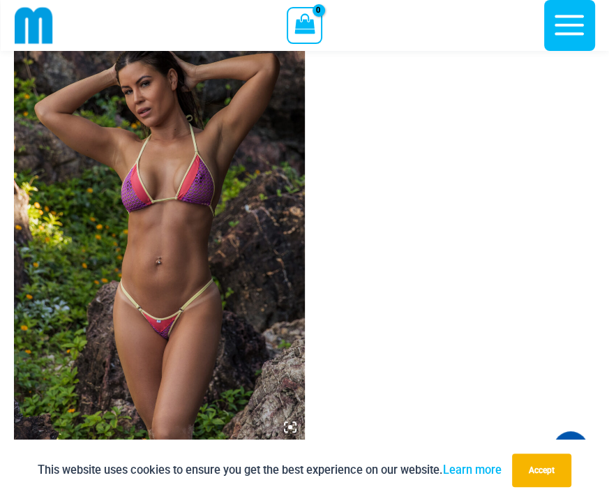
scroll to position [127, 0]
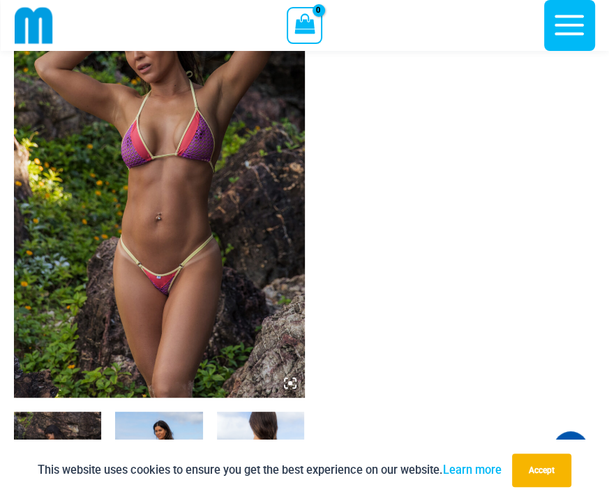
click at [287, 379] on icon at bounding box center [290, 383] width 13 height 13
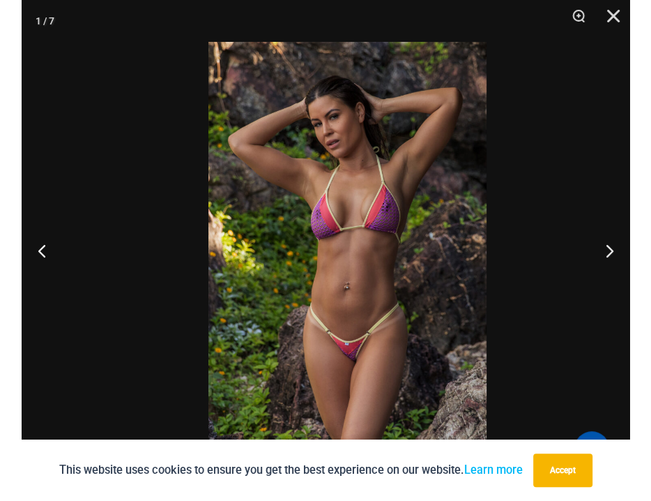
scroll to position [3, 0]
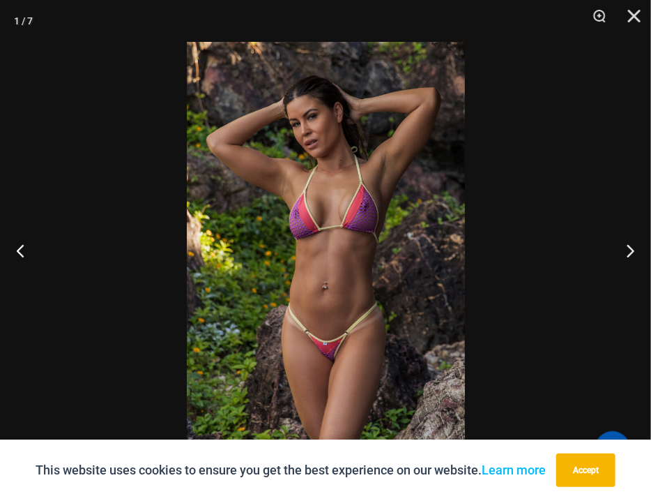
click at [367, 142] on img at bounding box center [326, 250] width 278 height 417
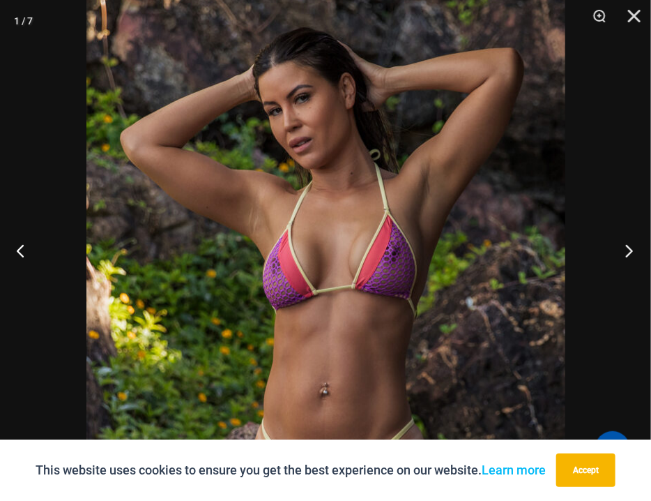
click at [608, 254] on button "Next" at bounding box center [625, 250] width 52 height 70
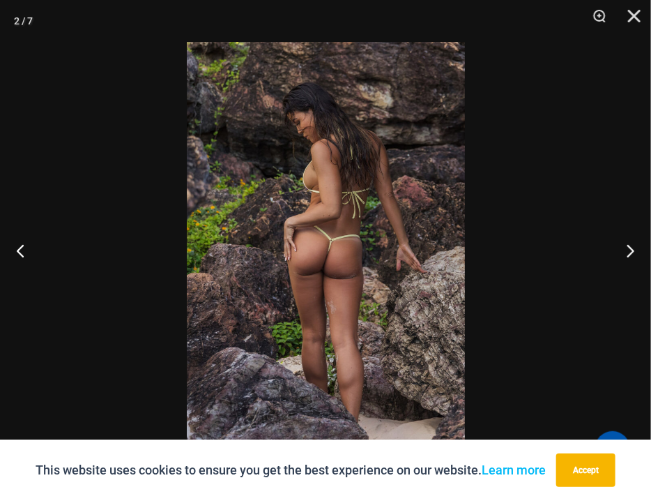
click at [524, 179] on div at bounding box center [325, 250] width 651 height 501
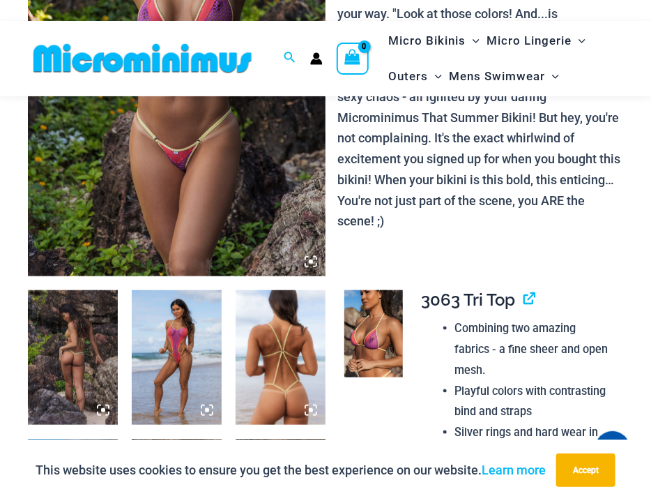
scroll to position [357, 0]
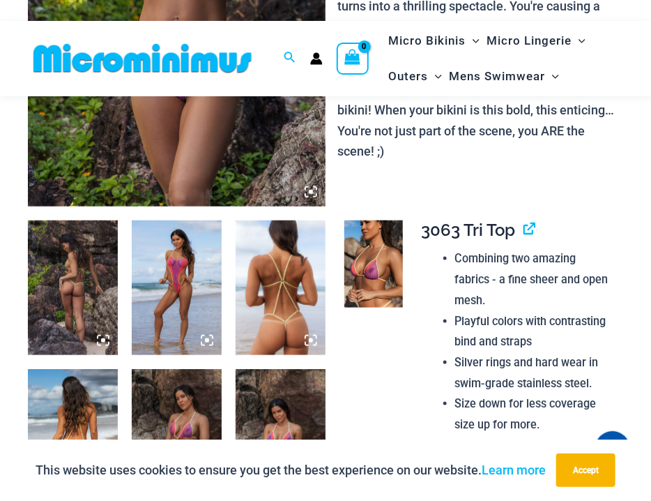
drag, startPoint x: 411, startPoint y: 170, endPoint x: 400, endPoint y: 172, distance: 10.6
click at [207, 345] on icon at bounding box center [207, 340] width 13 height 13
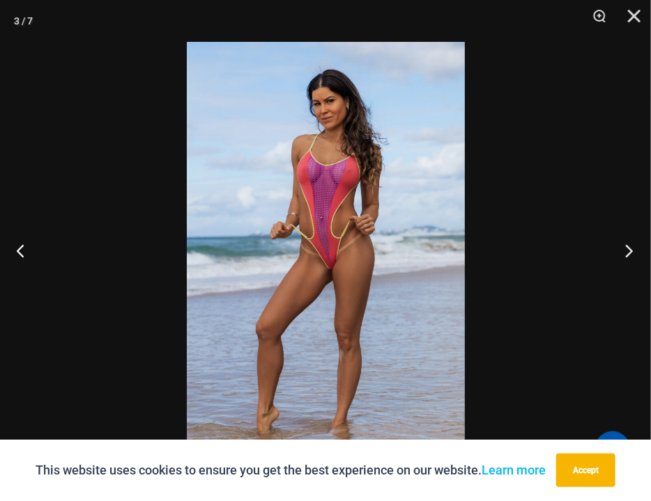
click at [608, 244] on button "Next" at bounding box center [625, 250] width 52 height 70
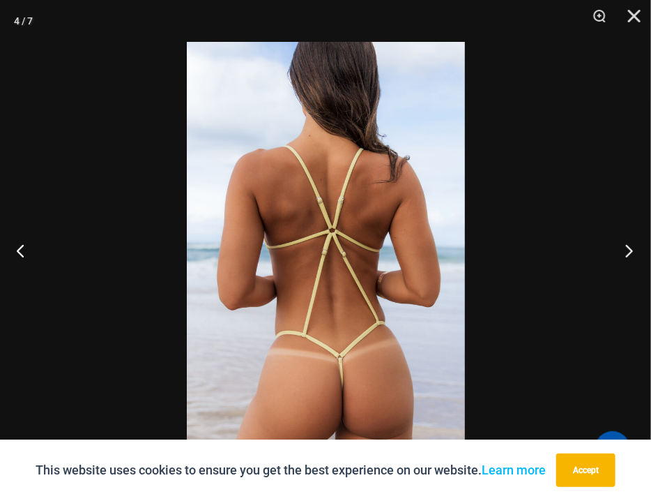
click at [608, 254] on button "Next" at bounding box center [625, 250] width 52 height 70
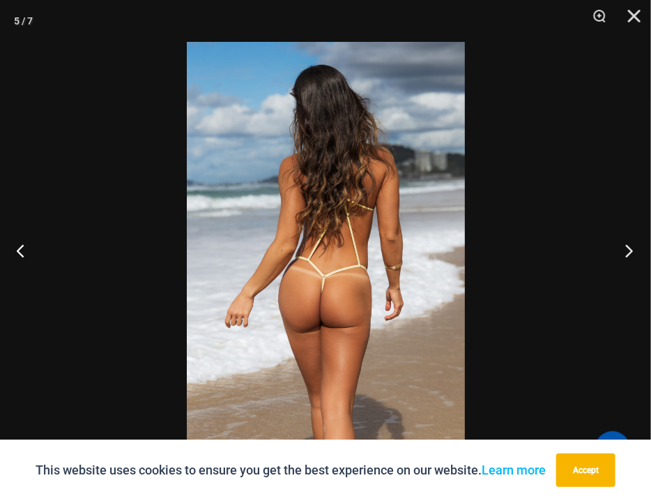
click at [608, 252] on button "Next" at bounding box center [625, 250] width 52 height 70
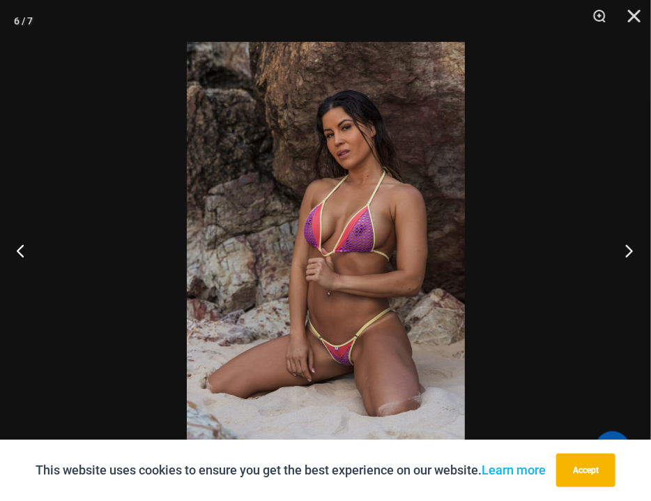
click at [608, 252] on button "Next" at bounding box center [625, 250] width 52 height 70
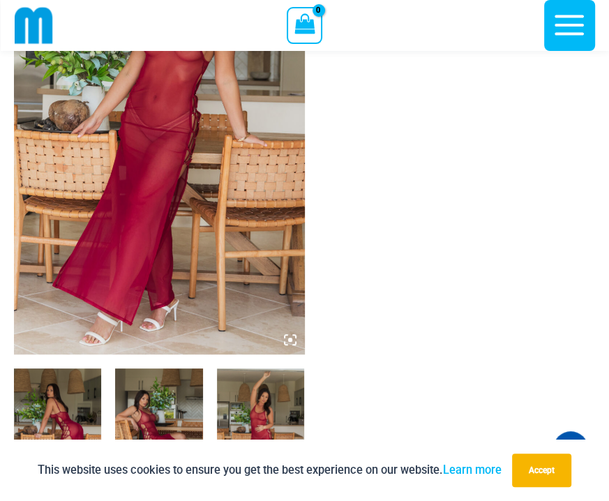
scroll to position [197, 0]
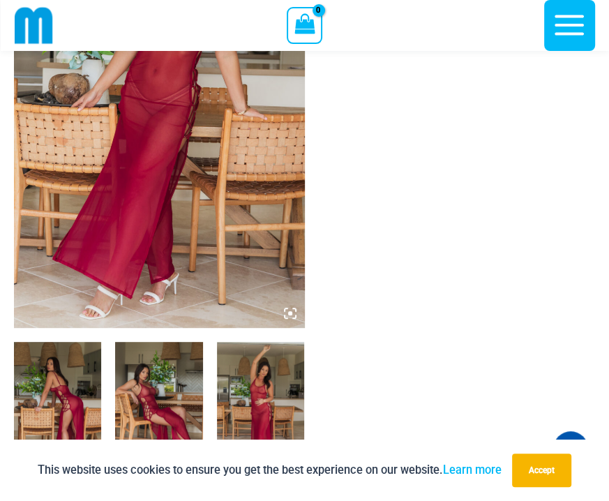
click at [284, 312] on icon at bounding box center [290, 313] width 13 height 13
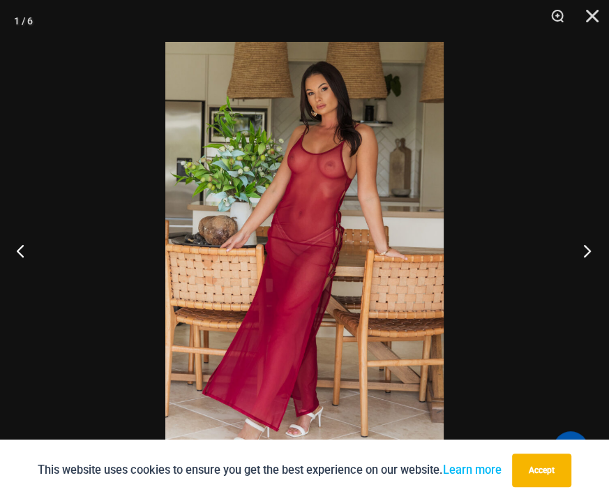
click at [592, 247] on button "Next" at bounding box center [582, 250] width 52 height 70
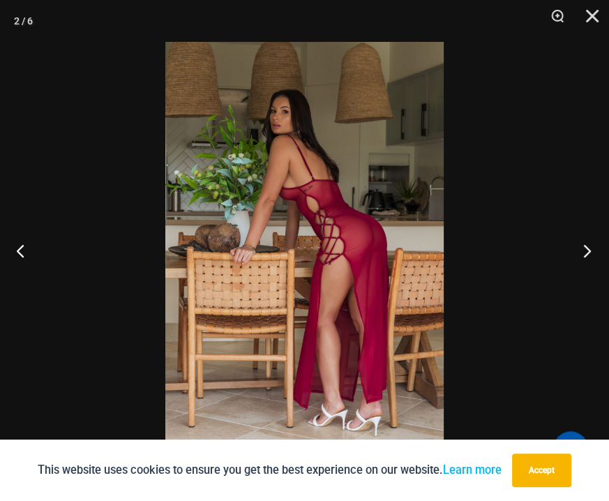
click at [591, 245] on button "Next" at bounding box center [582, 250] width 52 height 70
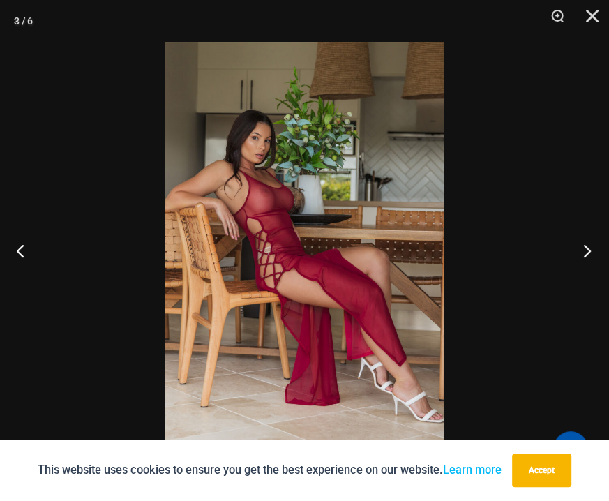
click at [591, 245] on button "Next" at bounding box center [582, 250] width 52 height 70
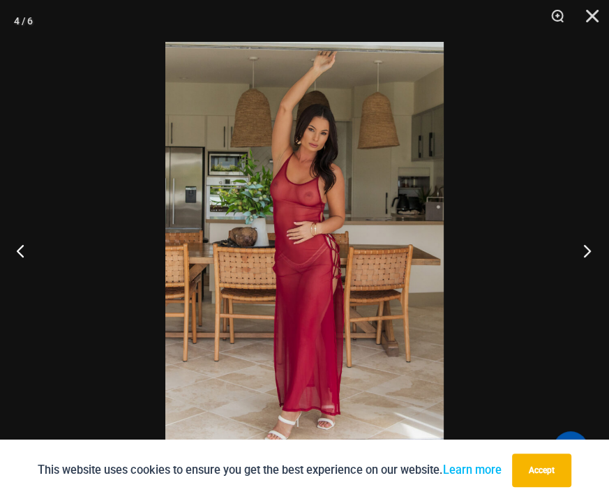
click at [588, 256] on button "Next" at bounding box center [582, 250] width 52 height 70
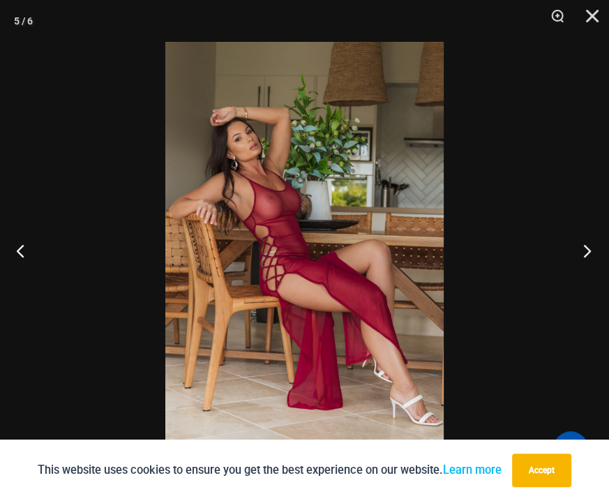
click at [588, 256] on button "Next" at bounding box center [582, 250] width 52 height 70
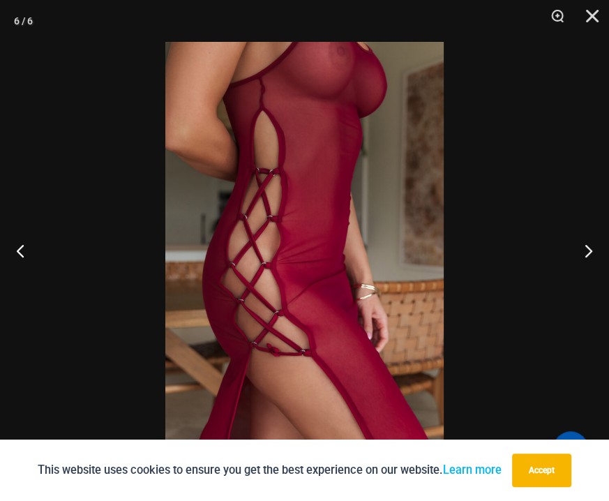
click at [519, 179] on div at bounding box center [304, 250] width 609 height 501
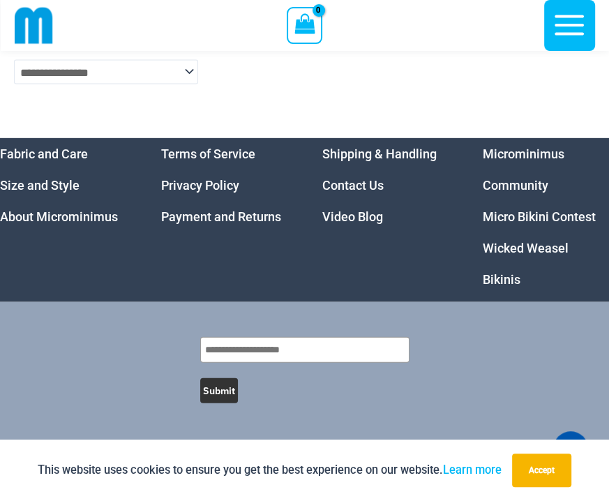
scroll to position [4718, 0]
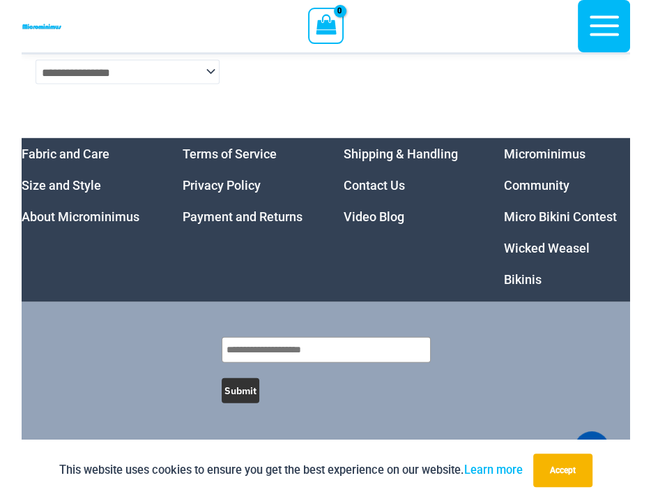
scroll to position [2867, 0]
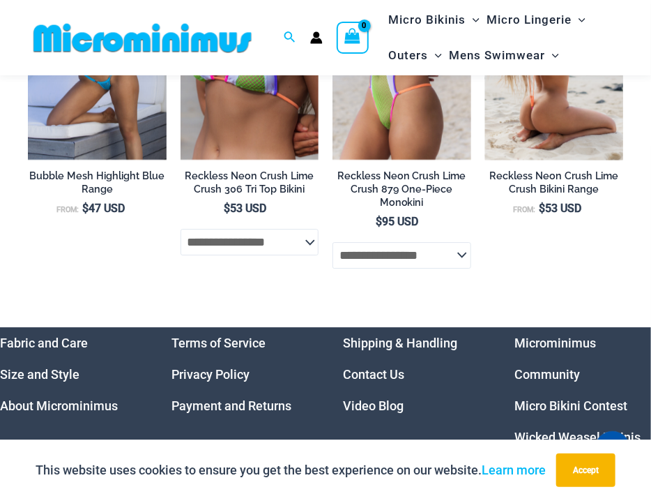
click at [541, 261] on li "Reckless Neon Crush Lime Crush Bikini Range From: $ 53 USD" at bounding box center [554, 117] width 139 height 331
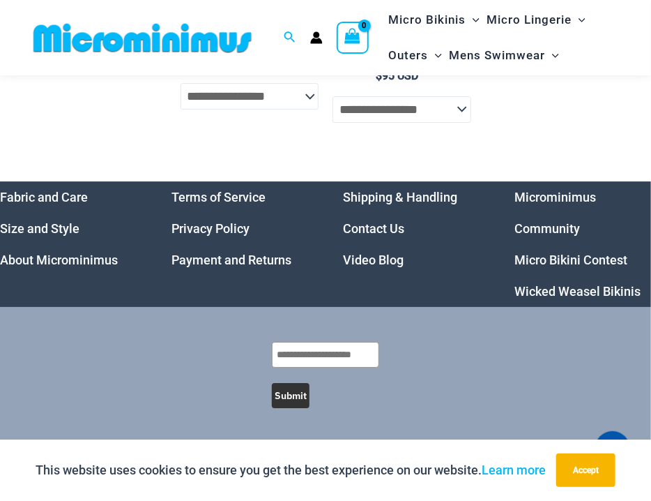
scroll to position [2742, 0]
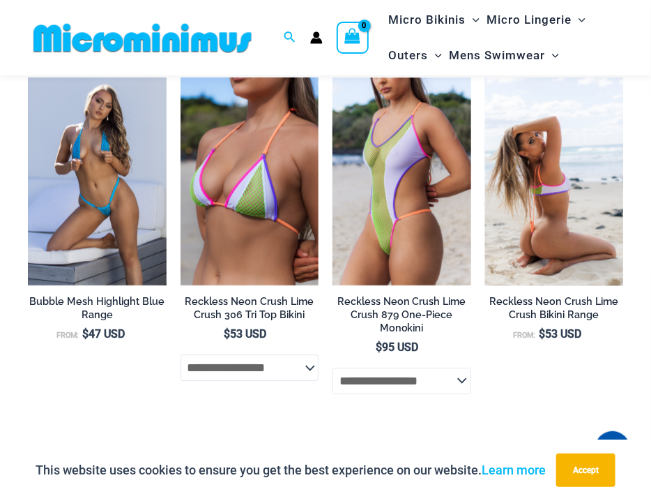
click at [522, 197] on img at bounding box center [554, 181] width 139 height 208
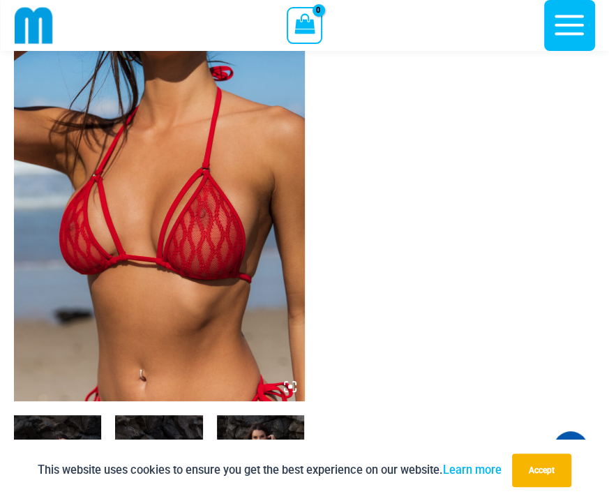
scroll to position [127, 0]
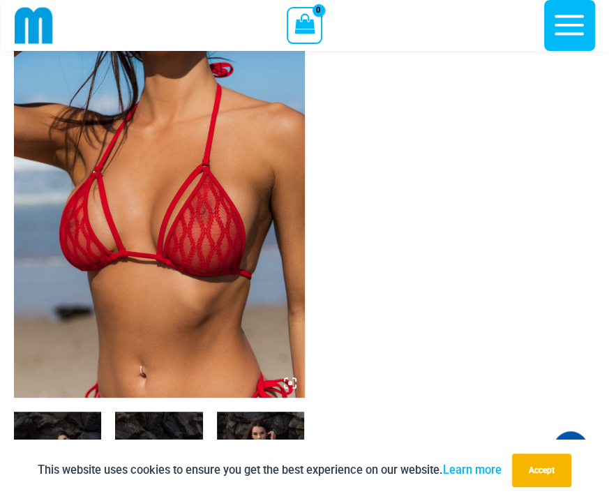
click at [293, 381] on icon at bounding box center [290, 383] width 13 height 13
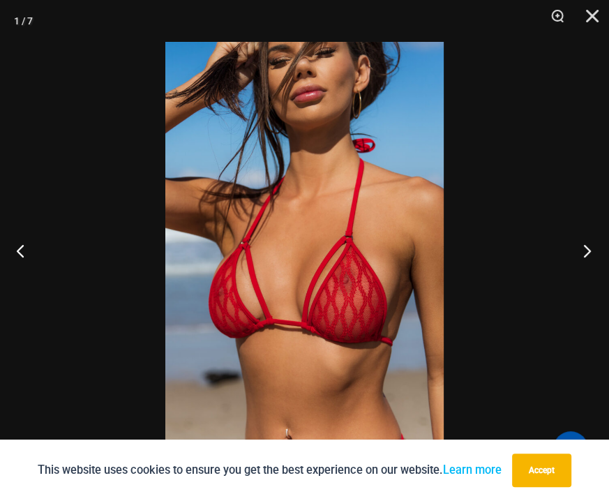
click at [595, 253] on button "Next" at bounding box center [582, 250] width 52 height 70
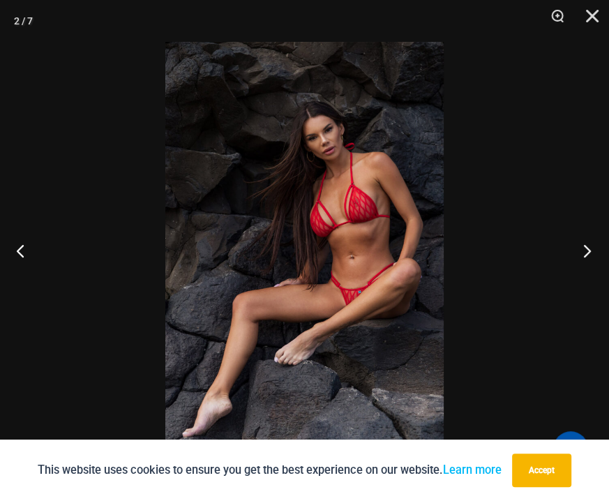
click at [595, 253] on button "Next" at bounding box center [582, 250] width 52 height 70
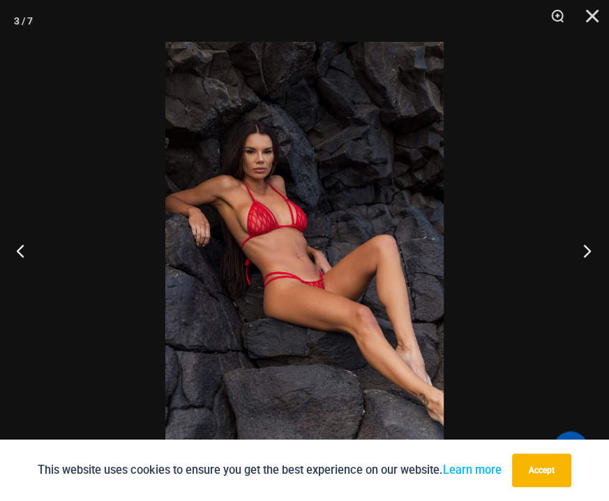
click at [595, 253] on button "Next" at bounding box center [582, 250] width 52 height 70
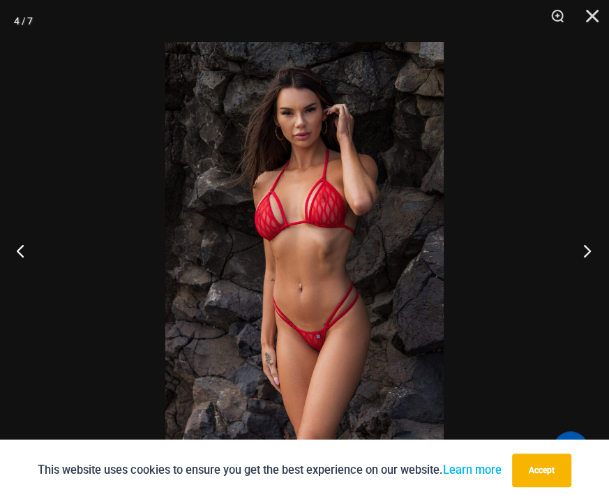
click at [593, 252] on button "Next" at bounding box center [582, 250] width 52 height 70
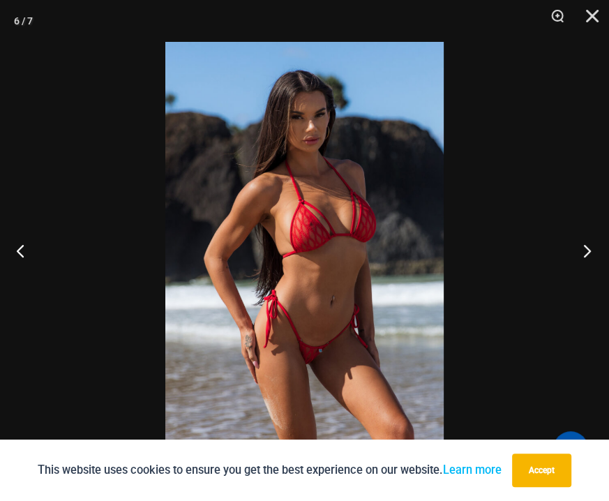
click at [592, 252] on button "Next" at bounding box center [582, 250] width 52 height 70
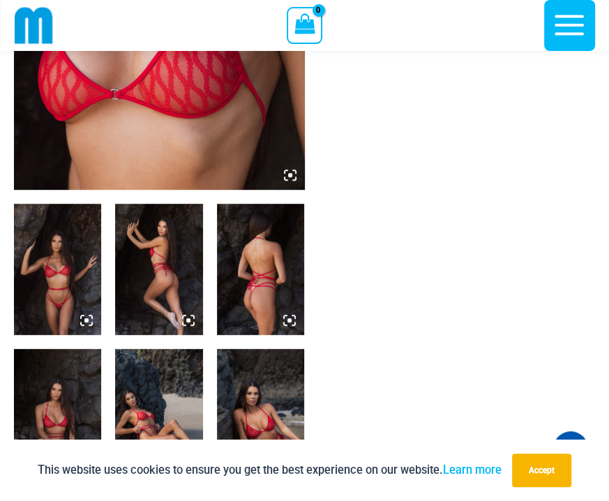
scroll to position [406, 0]
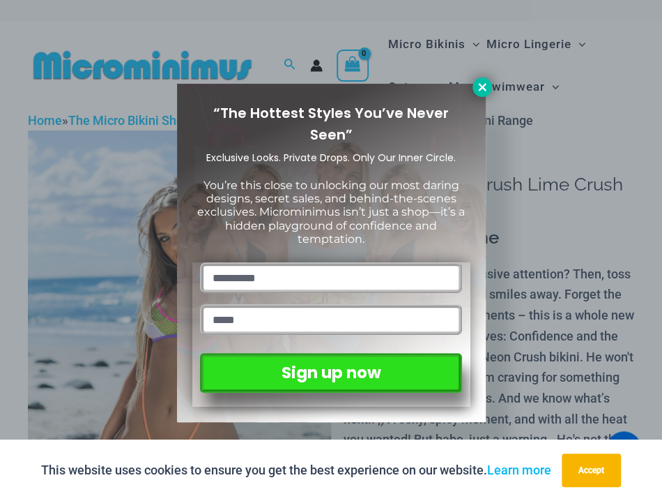
click at [473, 88] on button at bounding box center [483, 87] width 20 height 20
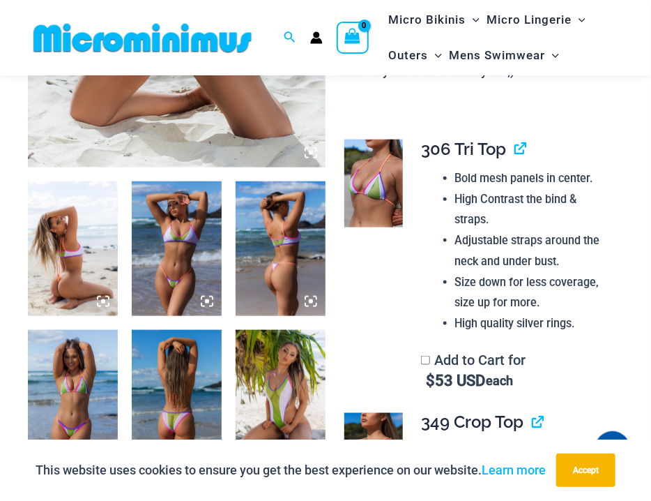
scroll to position [474, 0]
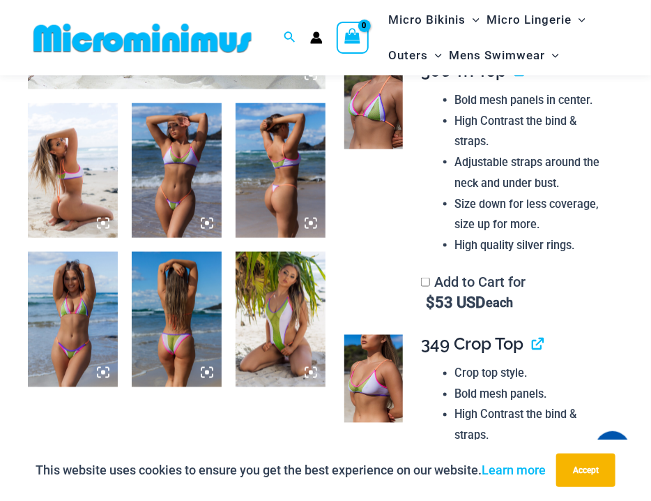
click at [98, 225] on icon at bounding box center [103, 223] width 13 height 13
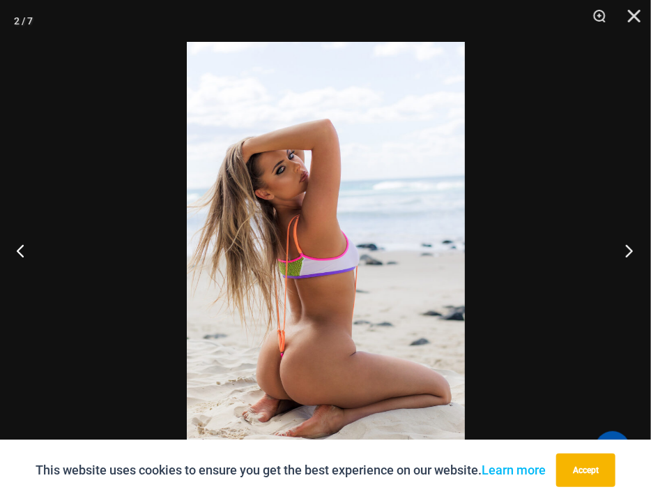
click at [628, 252] on button "Next" at bounding box center [625, 250] width 52 height 70
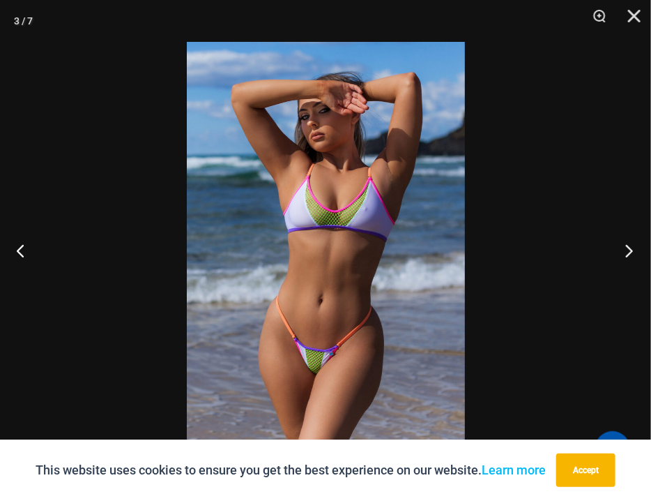
click at [627, 252] on button "Next" at bounding box center [625, 250] width 52 height 70
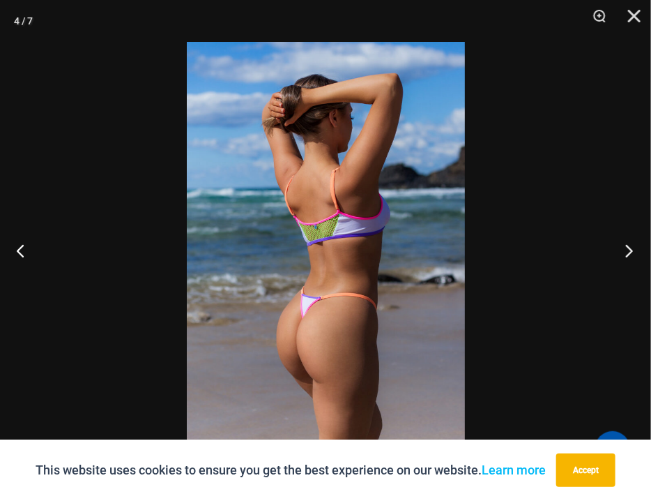
click at [627, 252] on button "Next" at bounding box center [625, 250] width 52 height 70
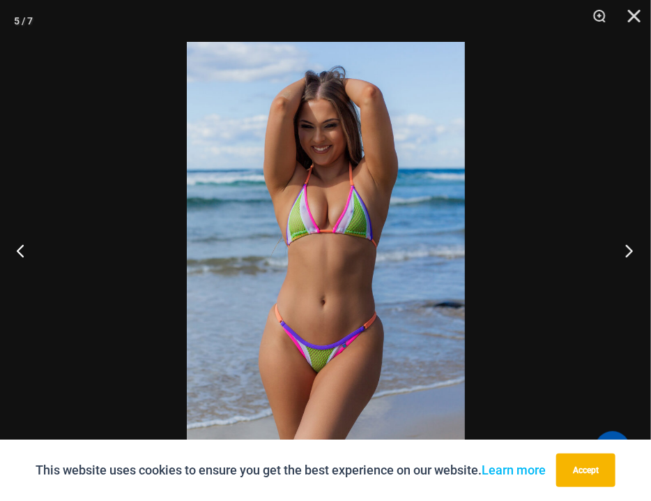
click at [627, 252] on button "Next" at bounding box center [625, 250] width 52 height 70
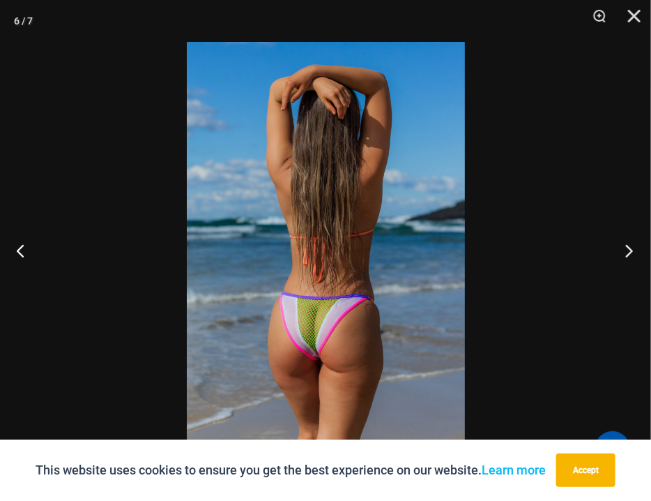
click at [627, 252] on button "Next" at bounding box center [625, 250] width 52 height 70
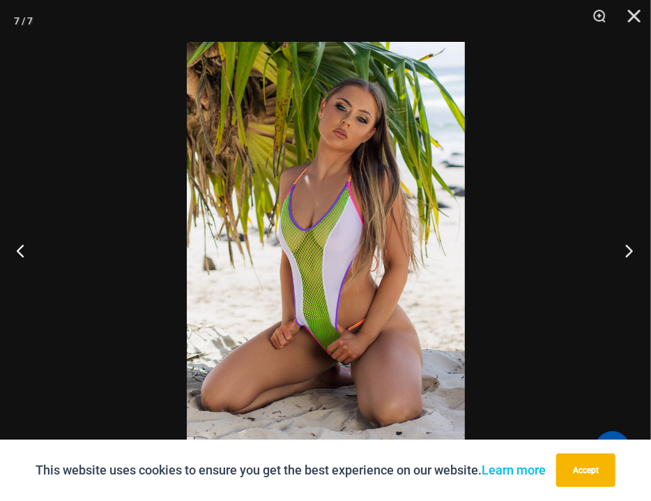
click at [627, 252] on button "Next" at bounding box center [625, 250] width 52 height 70
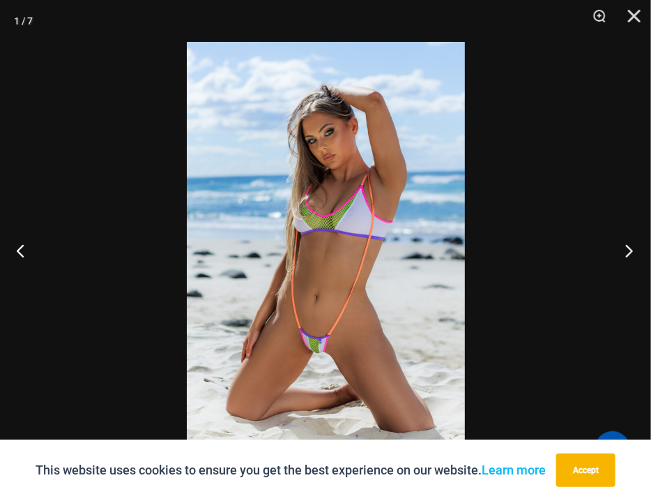
click at [627, 252] on button "Next" at bounding box center [625, 250] width 52 height 70
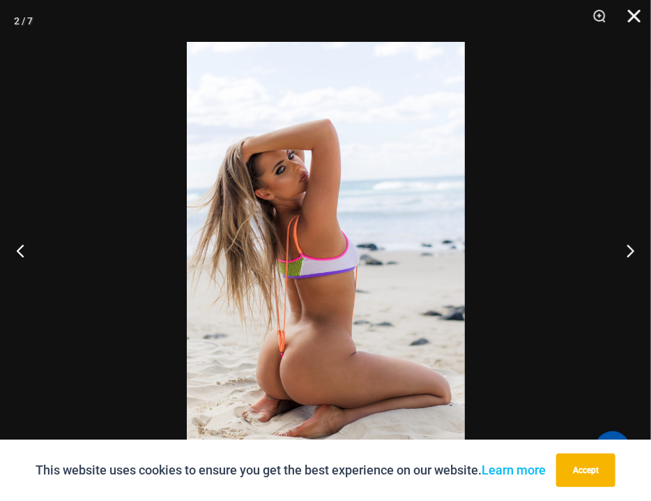
click at [630, 15] on button "Close" at bounding box center [629, 21] width 35 height 42
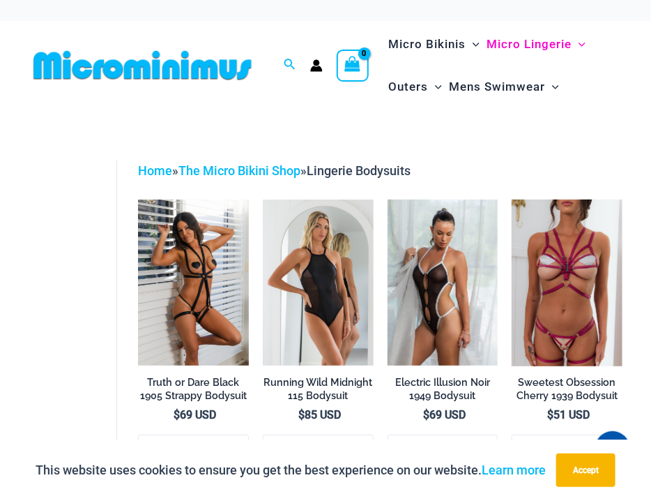
click at [349, 124] on div "shopping Lingerie Bodysuits Filters Filters by Style Strap Bodysuits ( 2 ) Ling…" at bounding box center [325, 356] width 651 height 492
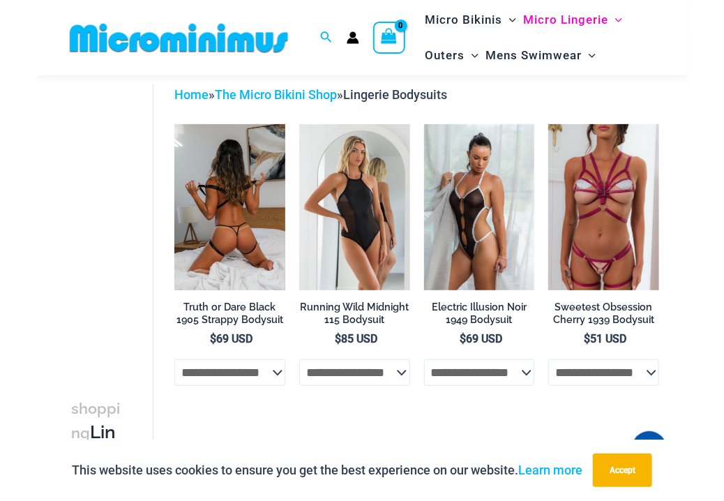
scroll to position [70, 0]
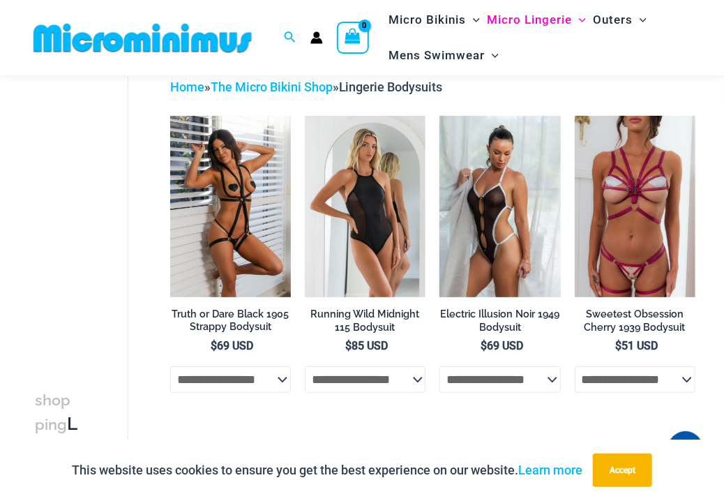
click at [585, 95] on div "Home » The Micro Bikini Shop » Lingerie Bodysuits" at bounding box center [432, 87] width 525 height 21
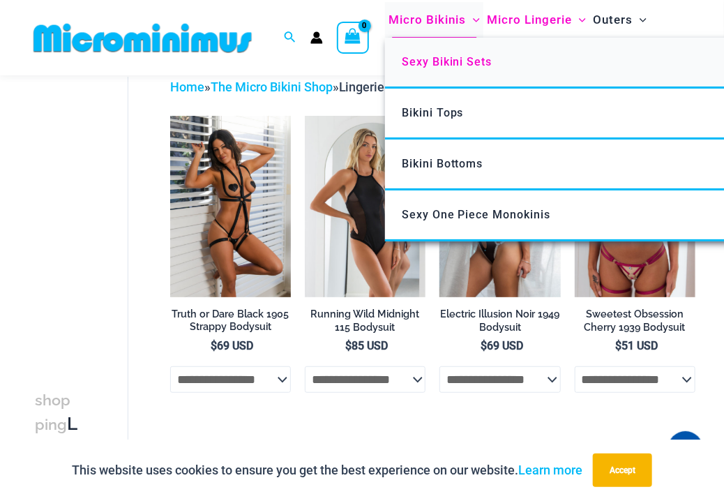
click at [465, 63] on span "Sexy Bikini Sets" at bounding box center [447, 61] width 91 height 13
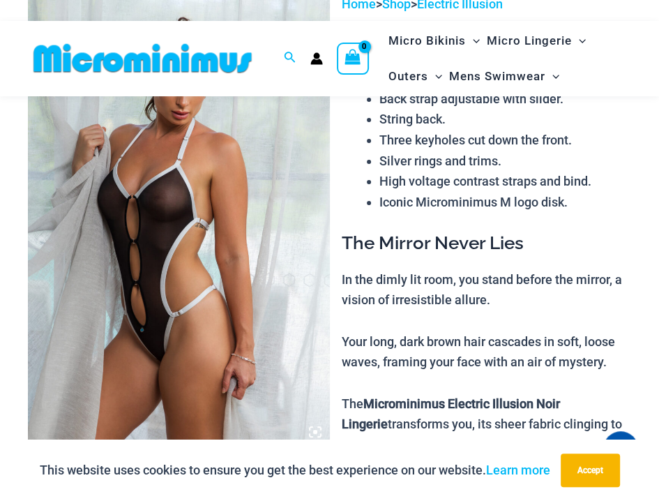
scroll to position [209, 0]
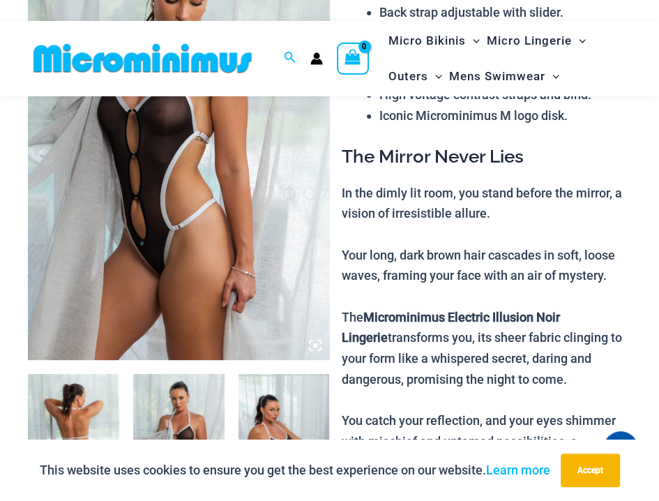
click at [315, 342] on icon at bounding box center [315, 345] width 13 height 13
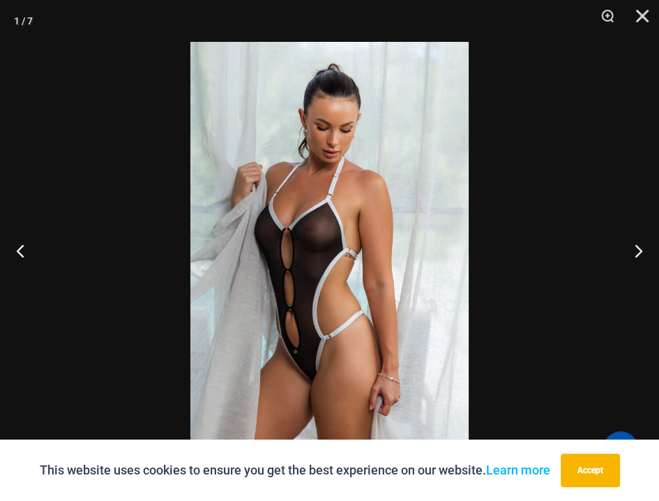
click at [566, 169] on div at bounding box center [329, 250] width 659 height 501
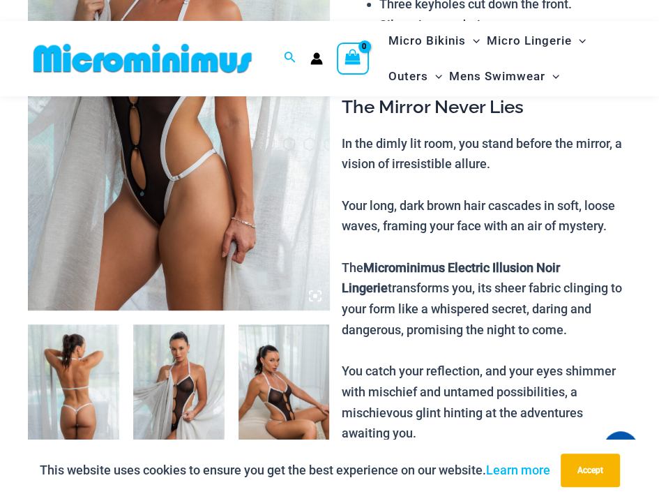
scroll to position [418, 0]
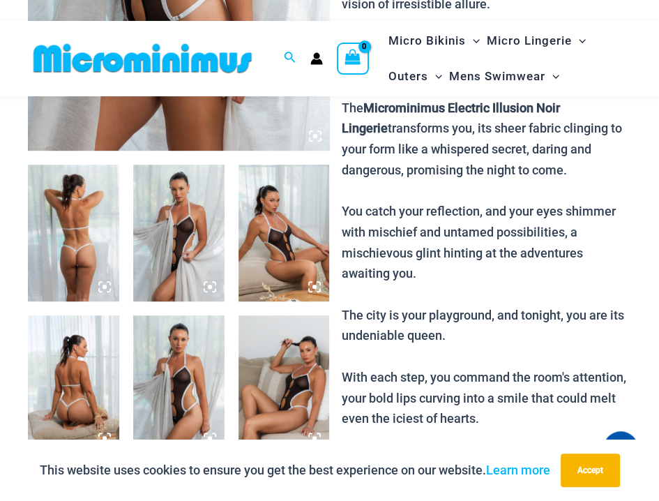
click at [105, 291] on icon at bounding box center [104, 286] width 13 height 13
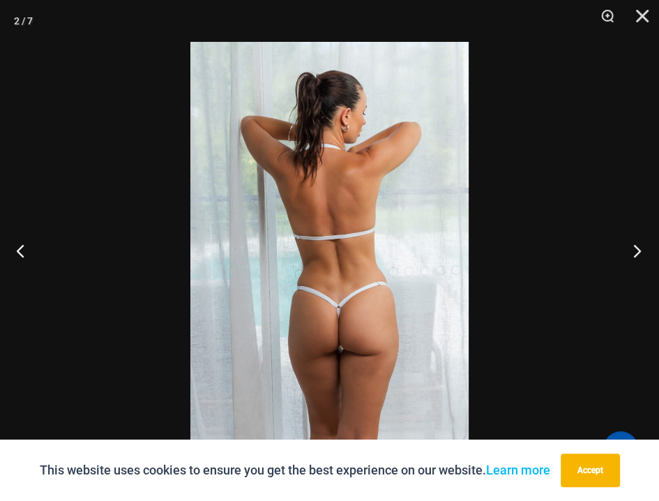
click at [633, 260] on button "Next" at bounding box center [633, 250] width 52 height 70
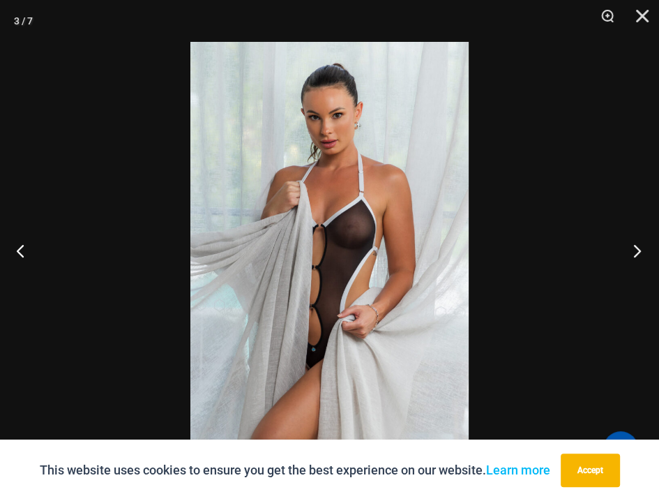
click at [633, 259] on button "Next" at bounding box center [633, 250] width 52 height 70
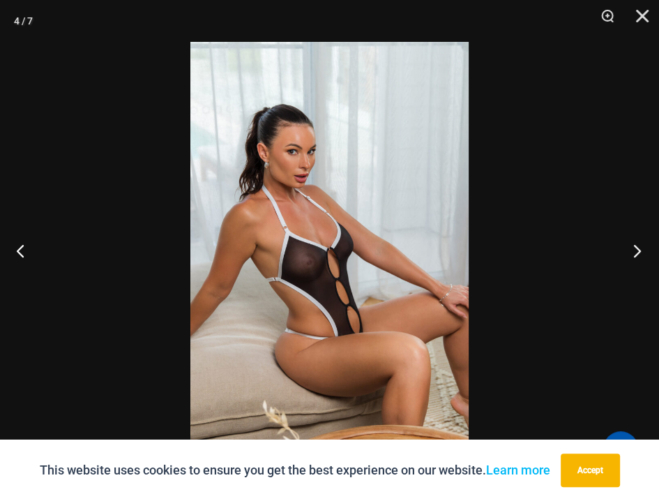
click at [633, 259] on button "Next" at bounding box center [633, 250] width 52 height 70
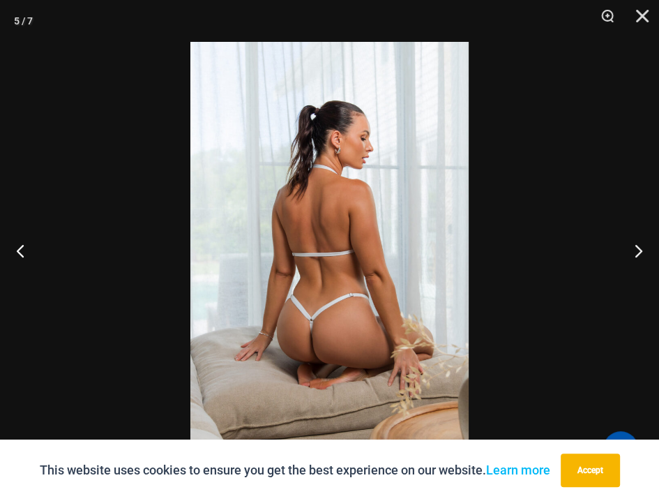
click at [522, 91] on div at bounding box center [329, 250] width 659 height 501
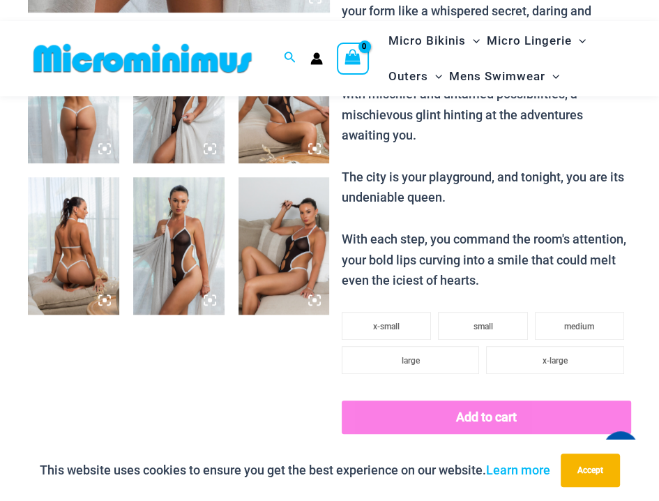
scroll to position [558, 0]
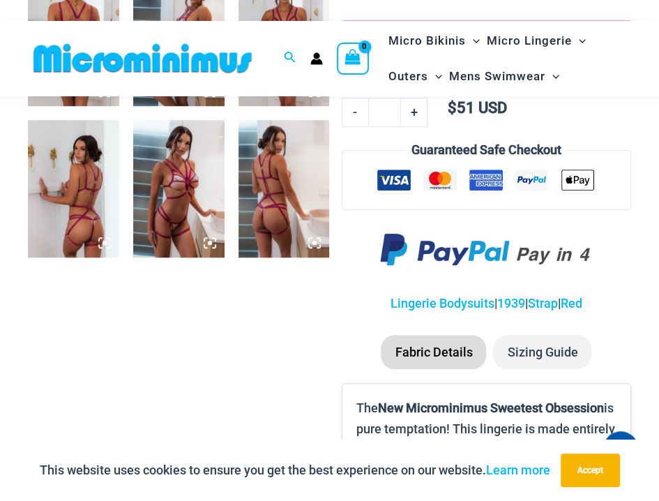
scroll to position [628, 0]
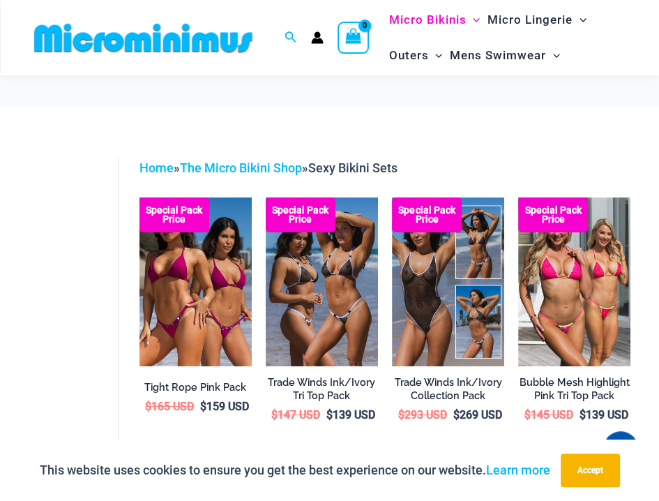
scroll to position [128, 0]
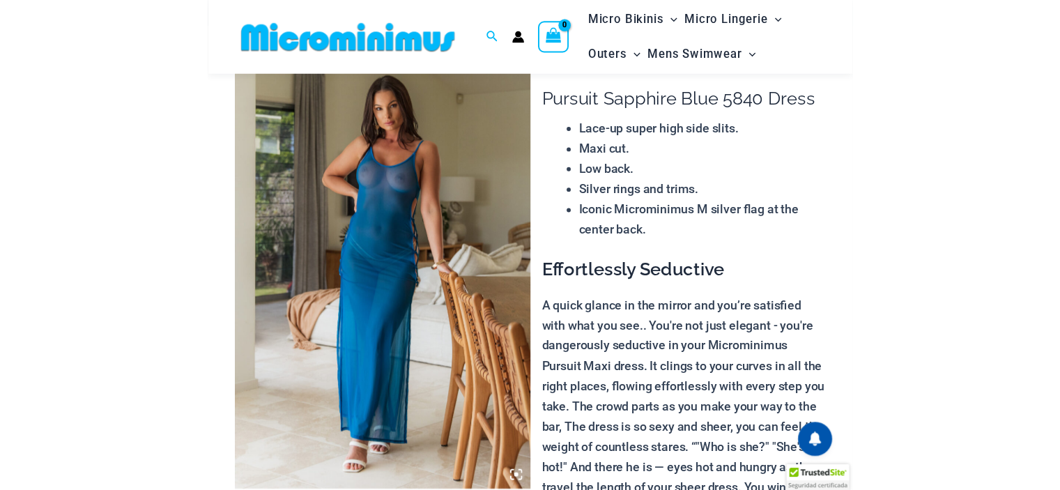
scroll to position [70, 0]
